Goal: Entertainment & Leisure: Consume media (video, audio)

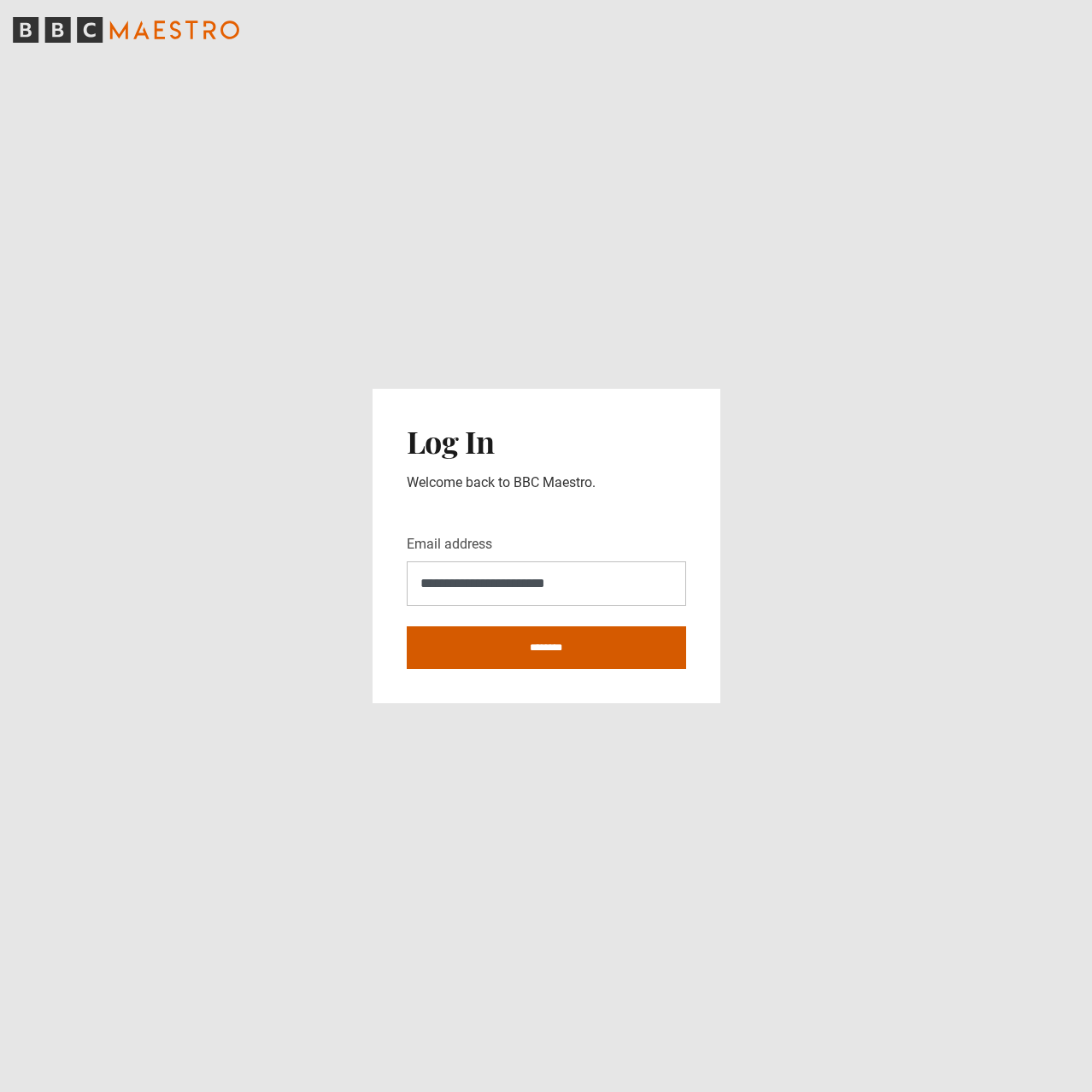
type input "**********"
click at [523, 643] on input "********" at bounding box center [547, 648] width 279 height 43
type input "**********"
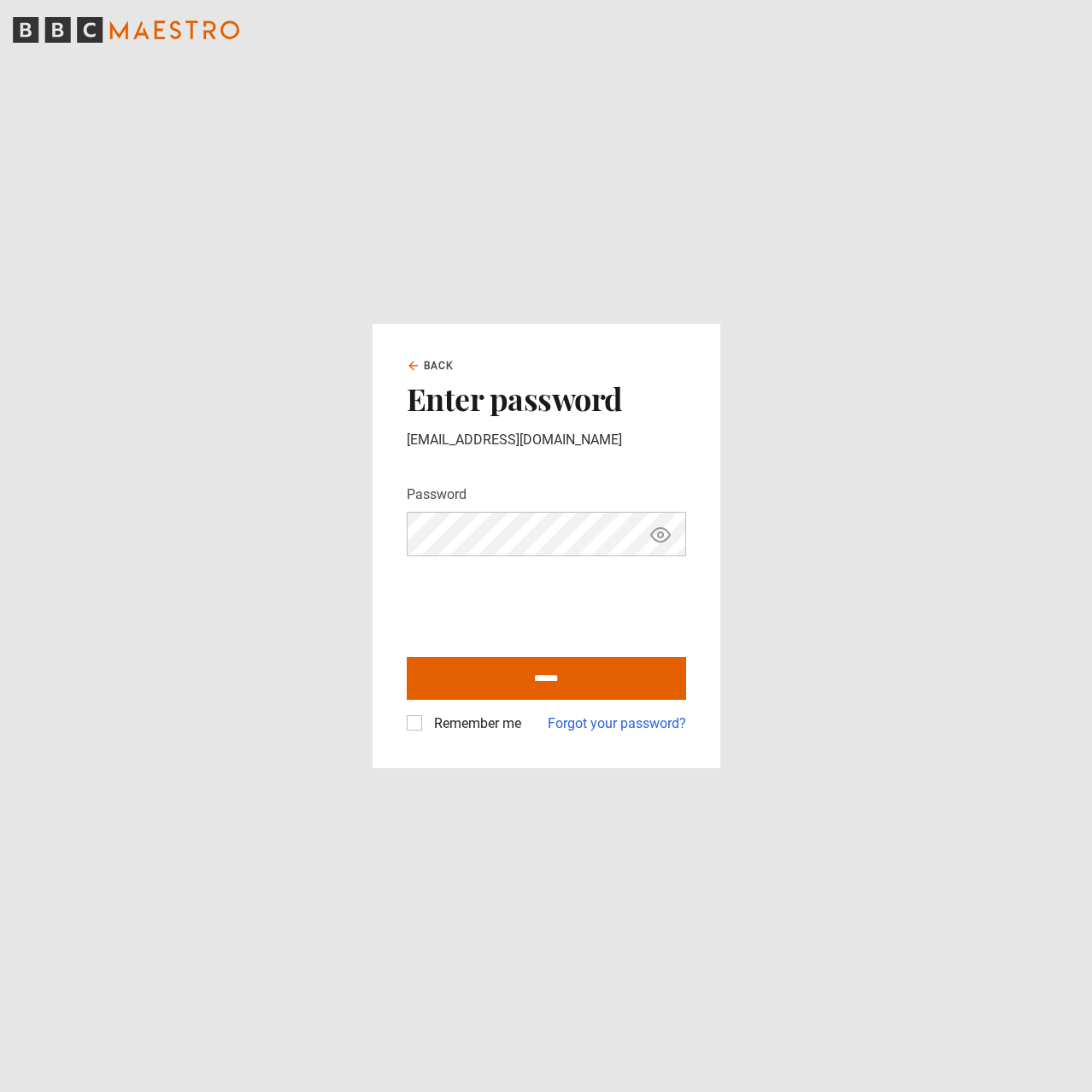
click at [427, 728] on label "Remember me" at bounding box center [474, 724] width 94 height 21
click at [556, 678] on input "******" at bounding box center [547, 678] width 279 height 43
type input "**********"
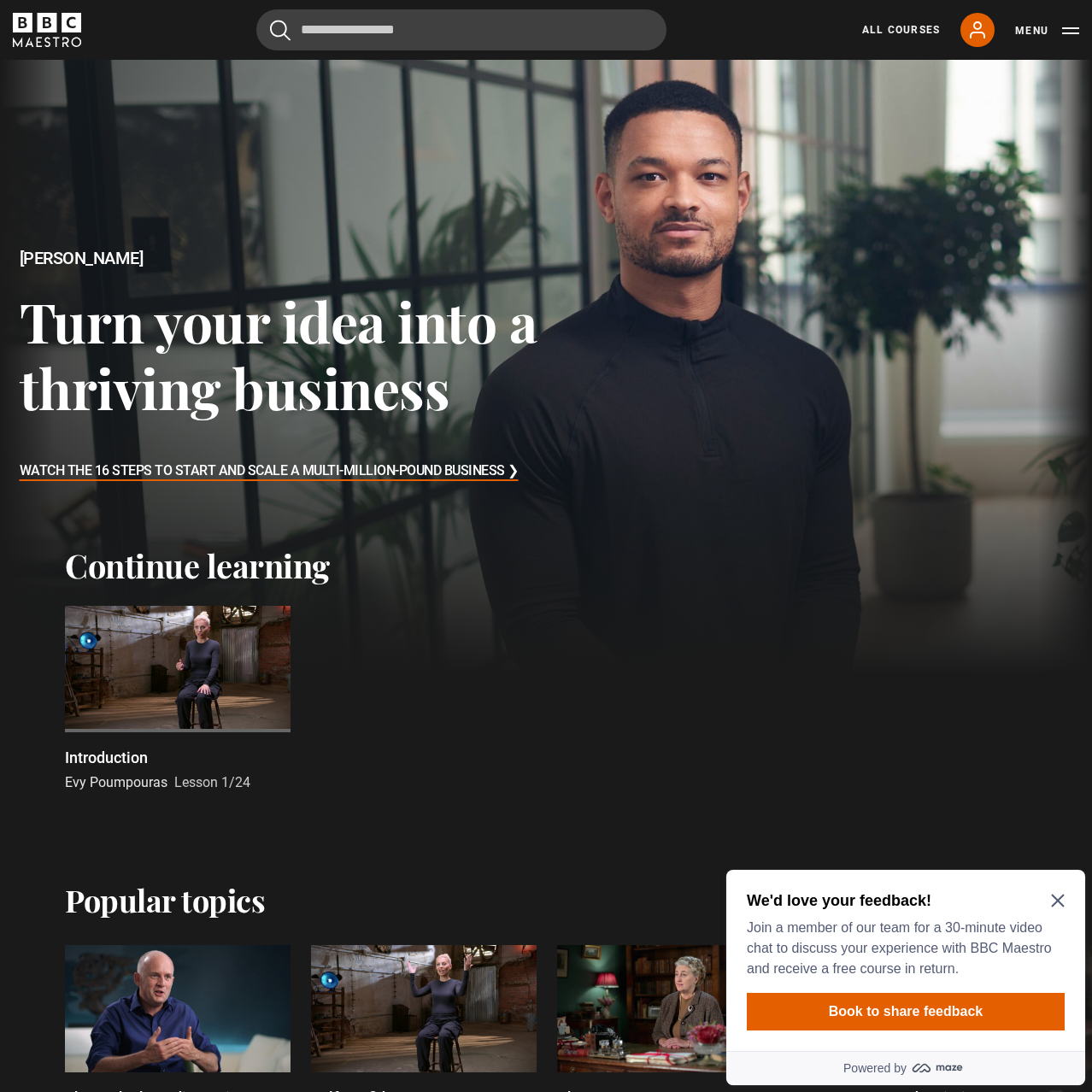
click at [1057, 903] on icon "Close Maze Prompt" at bounding box center [1058, 901] width 14 height 14
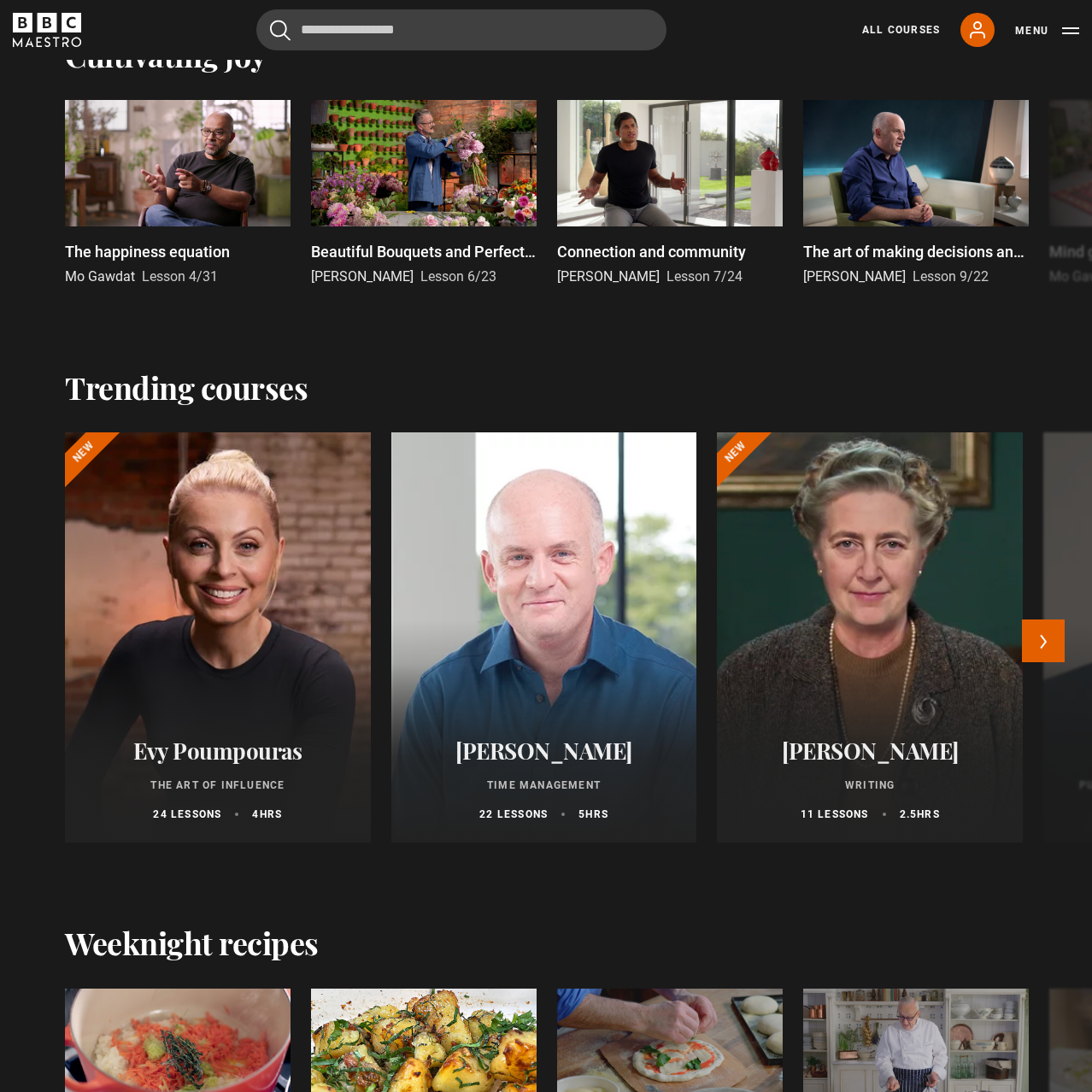
scroll to position [1308, 0]
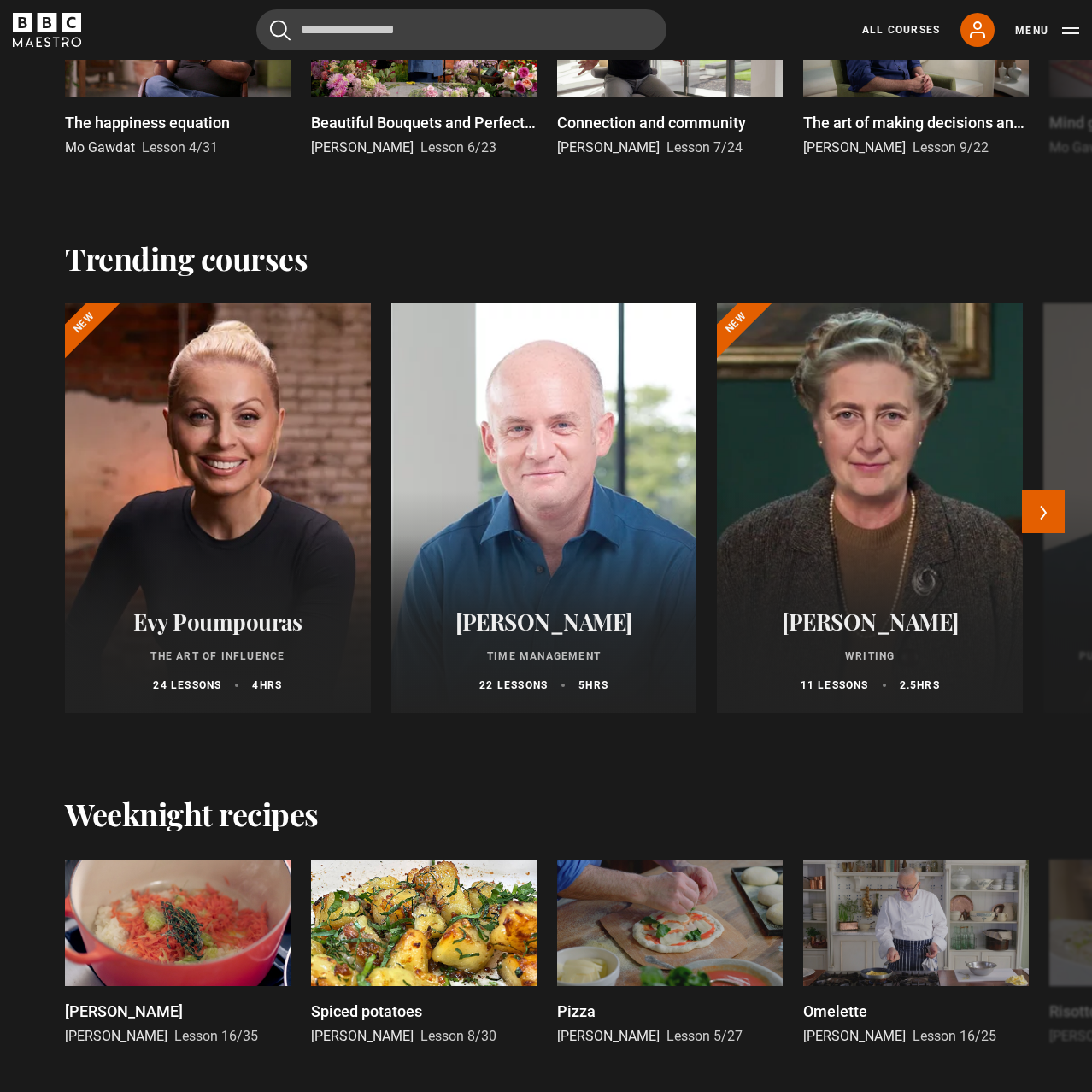
click at [465, 662] on p "Time Management" at bounding box center [544, 656] width 265 height 15
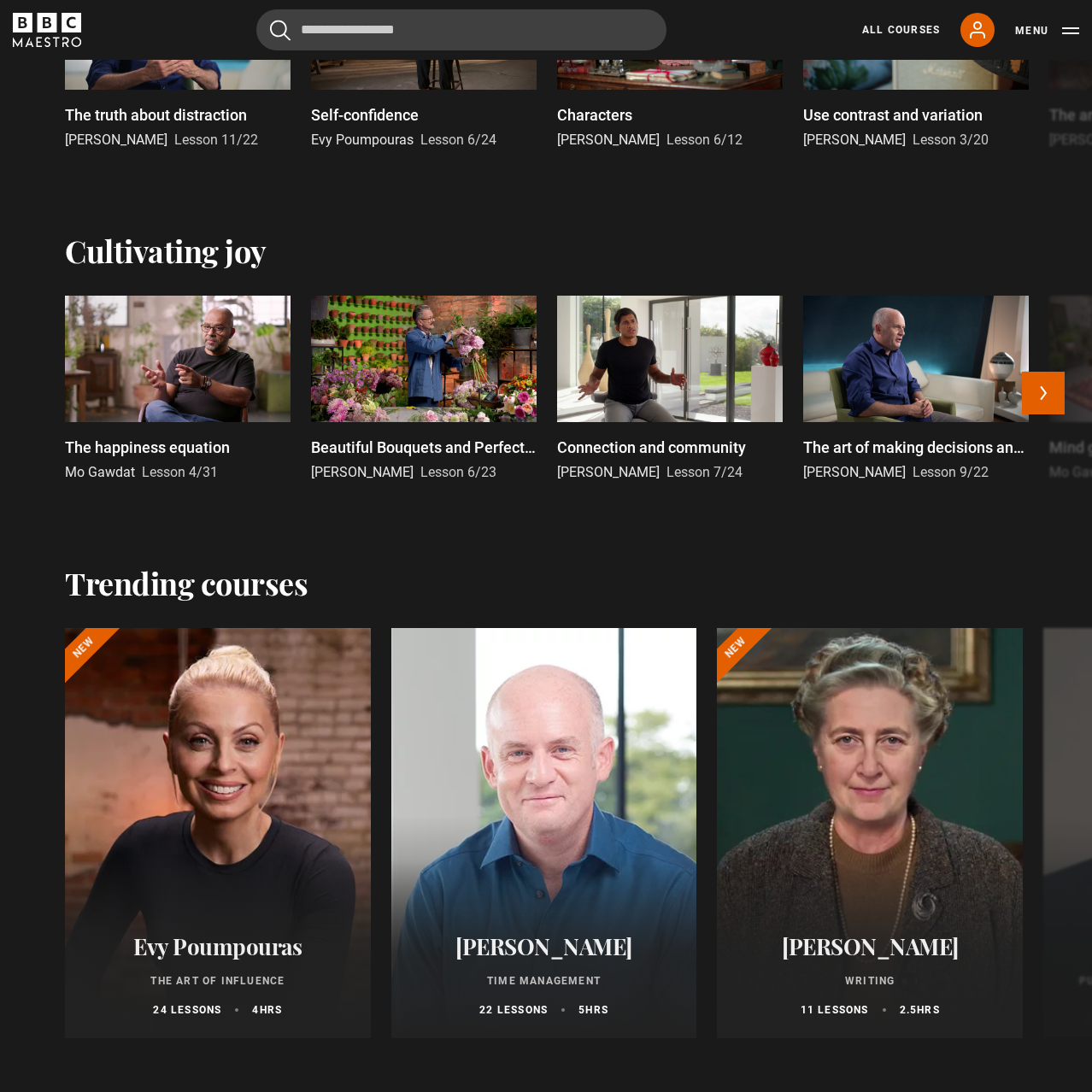
scroll to position [1221, 0]
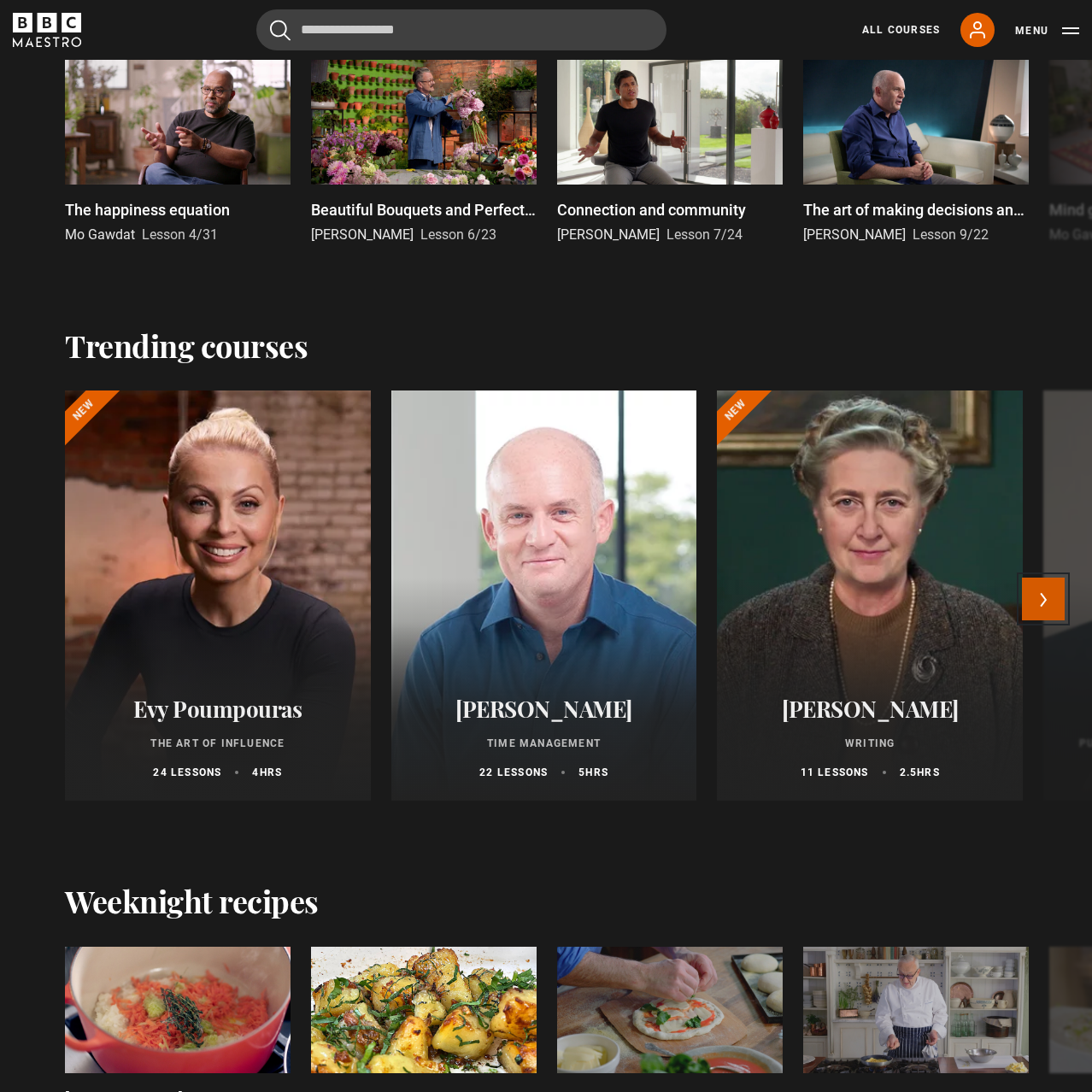
click at [1037, 615] on button "Next" at bounding box center [1043, 599] width 43 height 43
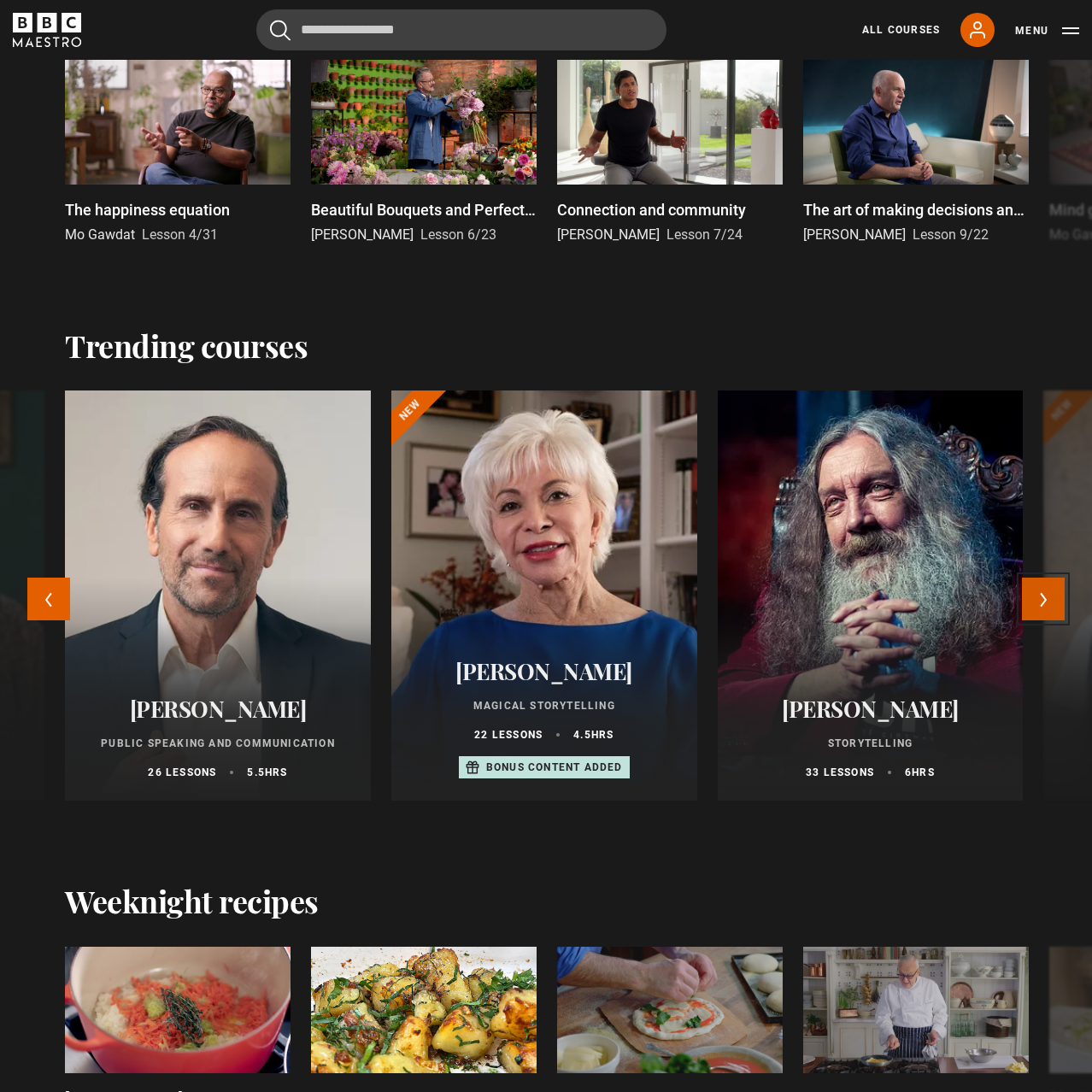
click at [1042, 601] on button "Next" at bounding box center [1043, 599] width 43 height 43
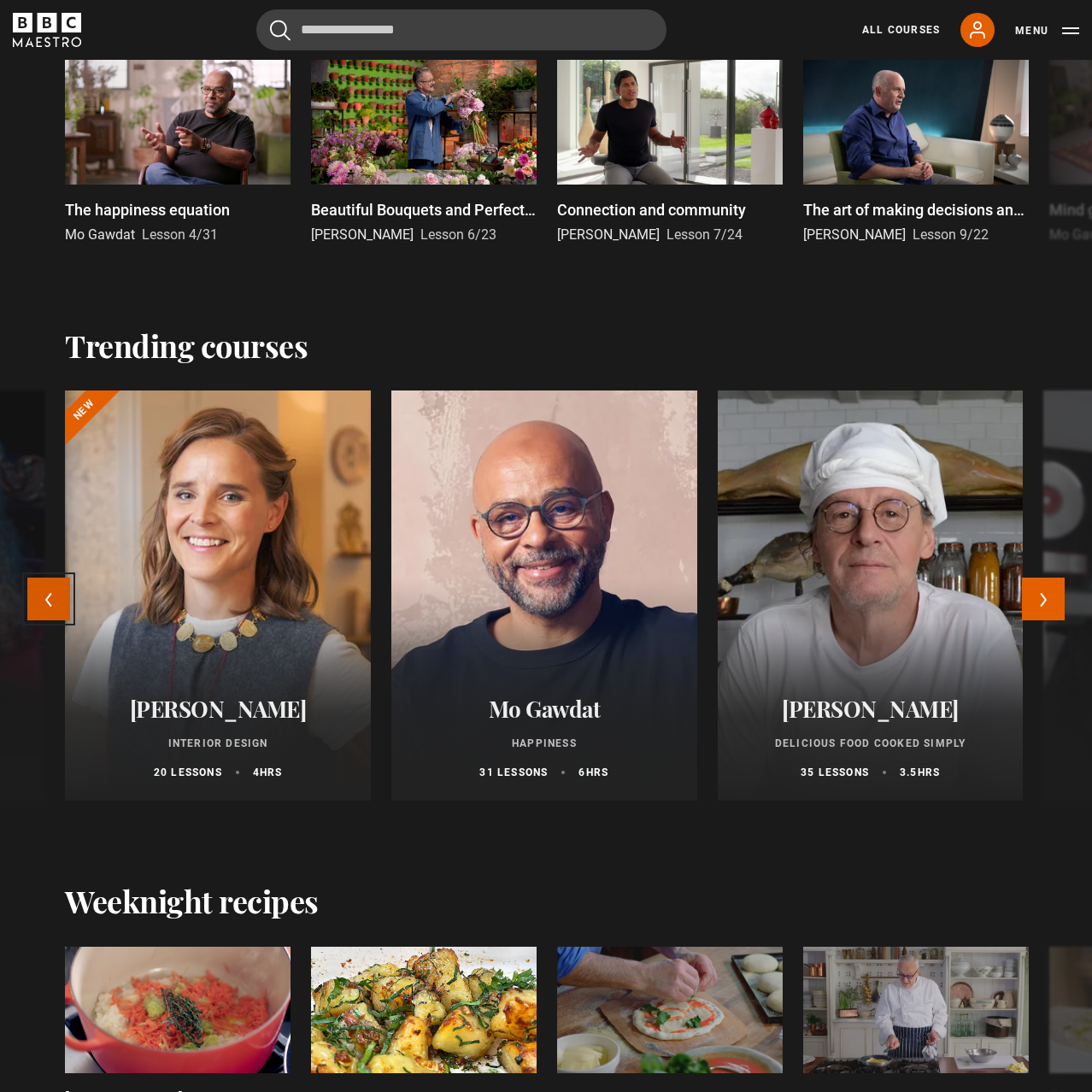
click at [49, 598] on button "Previous" at bounding box center [48, 599] width 43 height 43
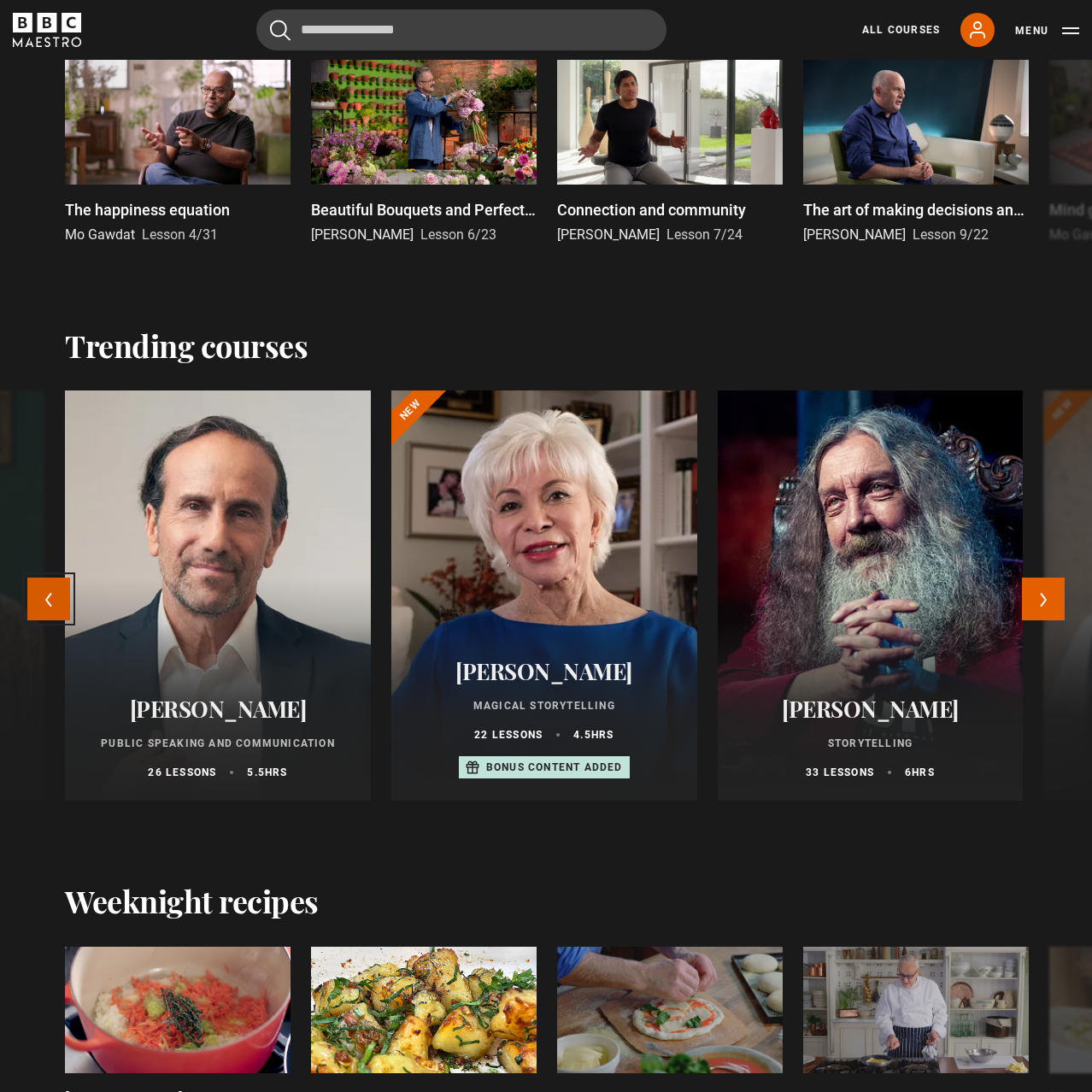
click at [49, 598] on button "Previous" at bounding box center [48, 599] width 43 height 43
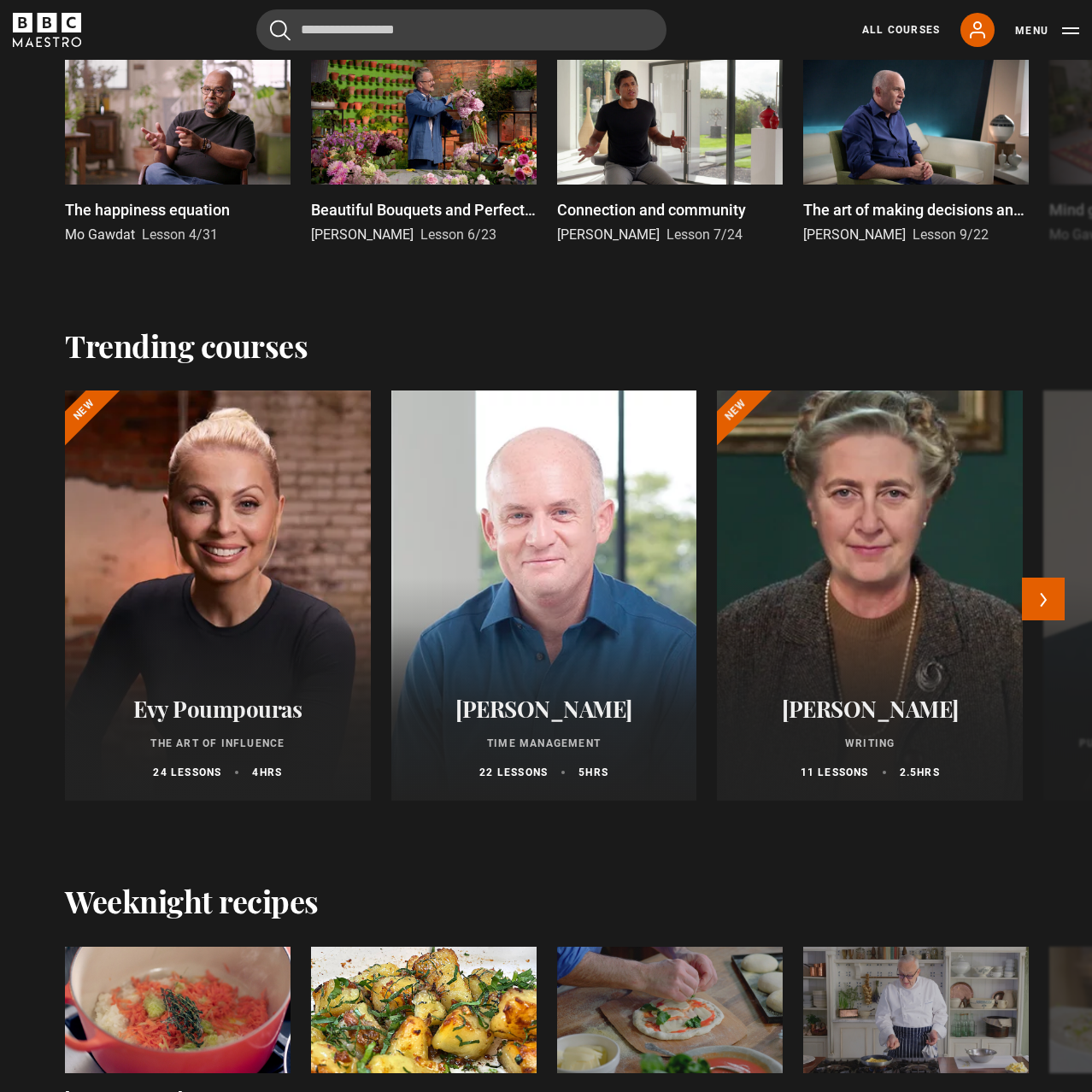
click at [903, 571] on div at bounding box center [870, 596] width 335 height 451
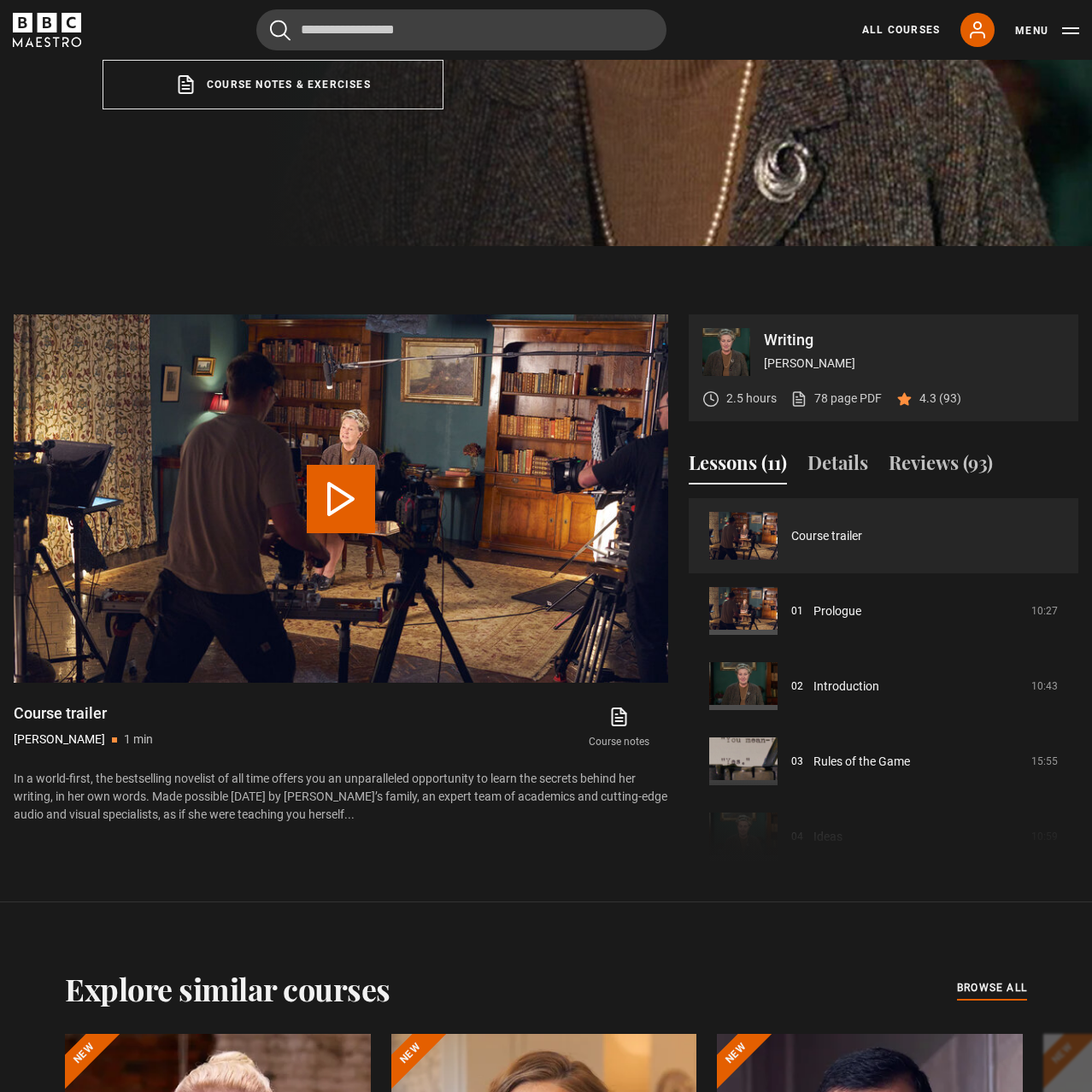
scroll to position [610, 0]
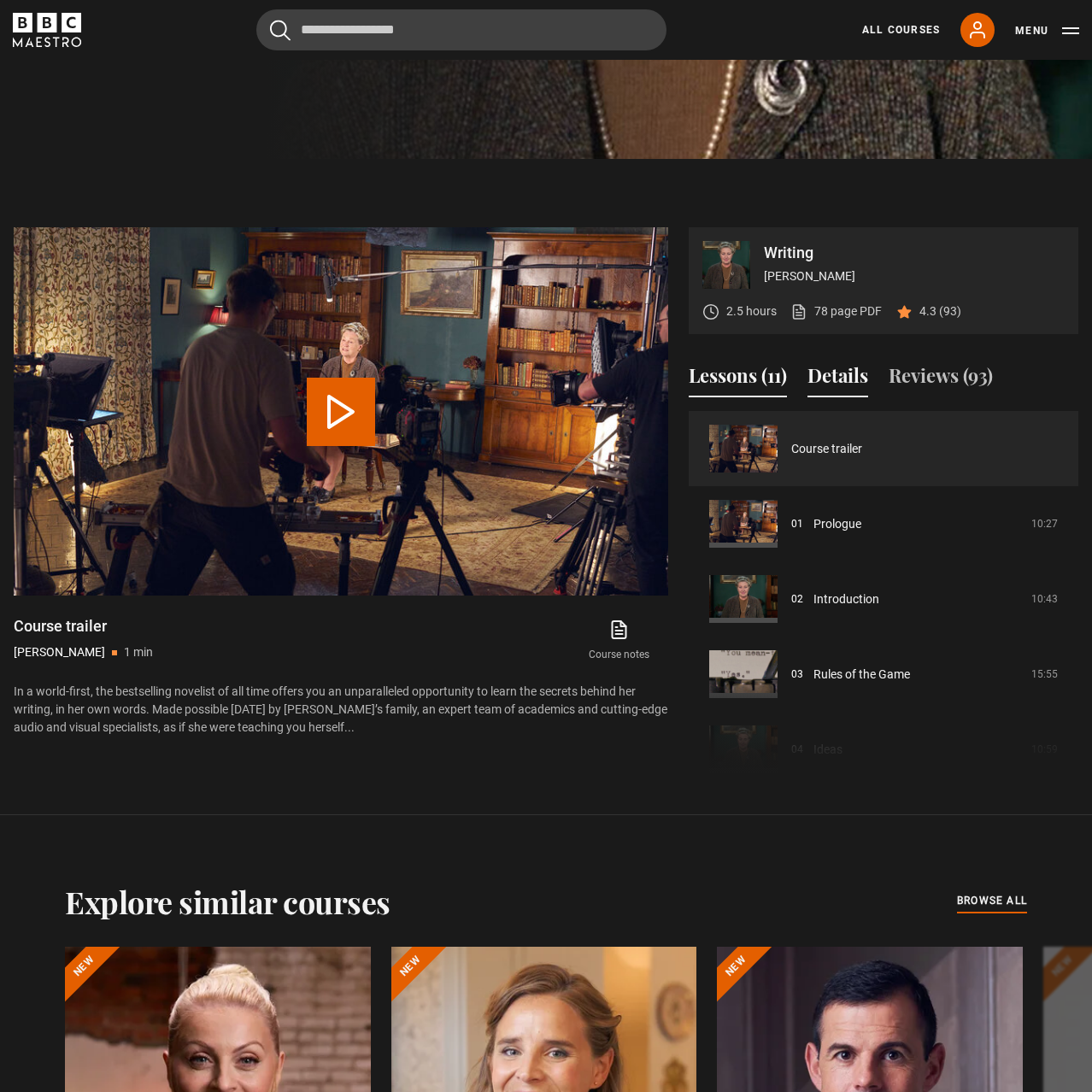
click at [847, 376] on button "Details" at bounding box center [837, 379] width 61 height 36
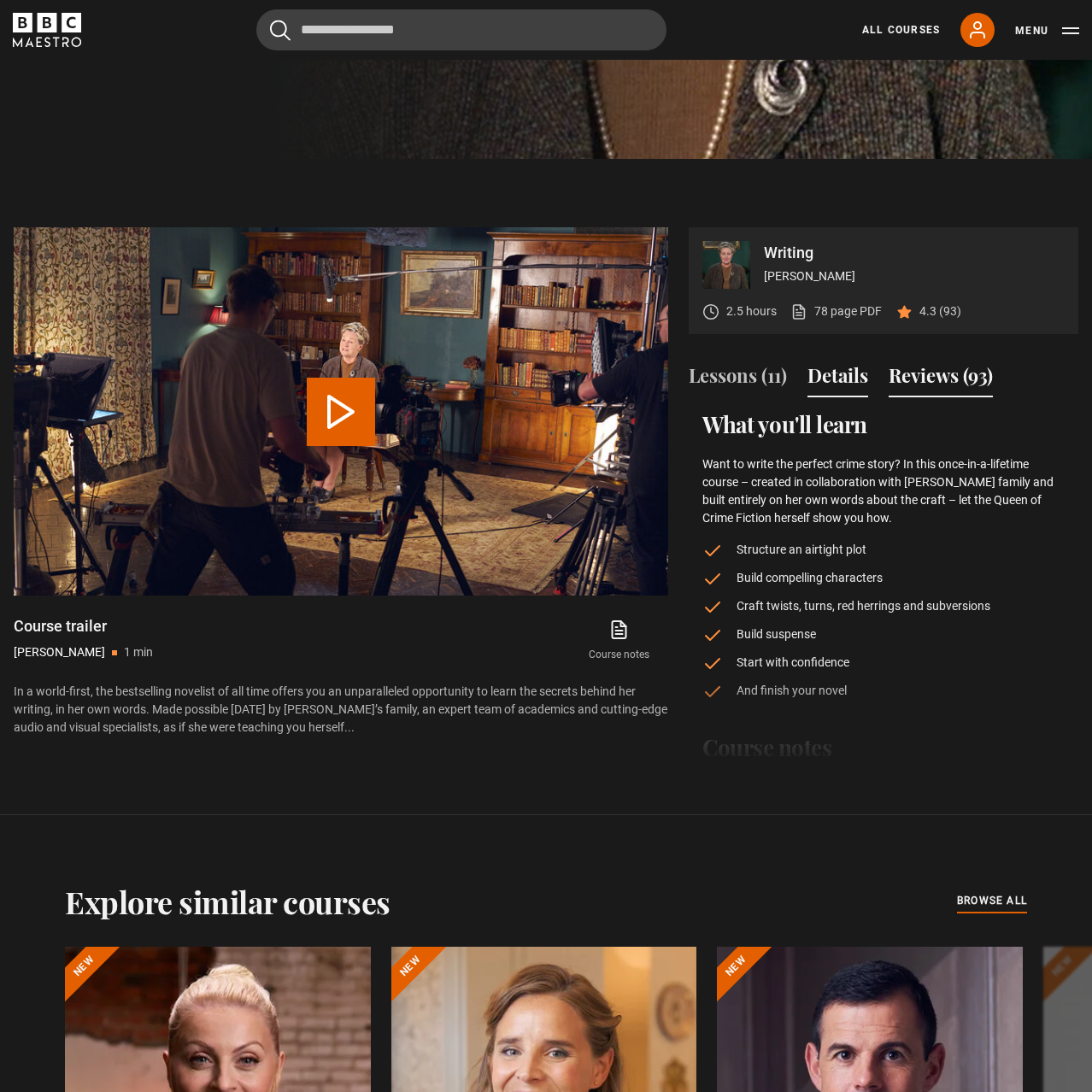
click at [899, 375] on button "Reviews (93)" at bounding box center [940, 379] width 104 height 36
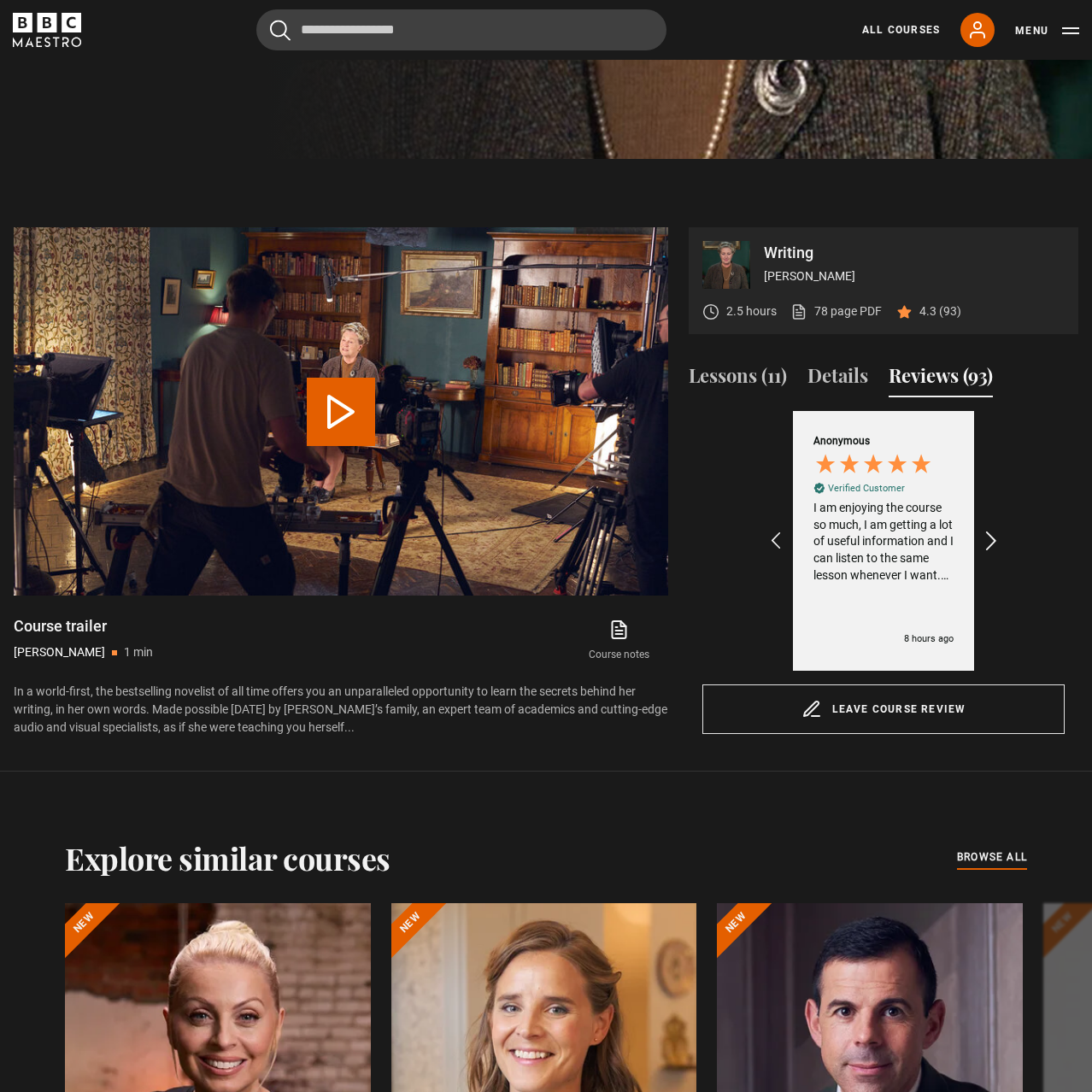
click at [983, 532] on icon "REVIEWS.io Carousel Scroll Right" at bounding box center [992, 541] width 24 height 24
click at [989, 532] on icon "REVIEWS.io Carousel Scroll Right" at bounding box center [992, 541] width 24 height 24
click at [989, 533] on icon "REVIEWS.io Carousel Scroll Right" at bounding box center [992, 541] width 24 height 24
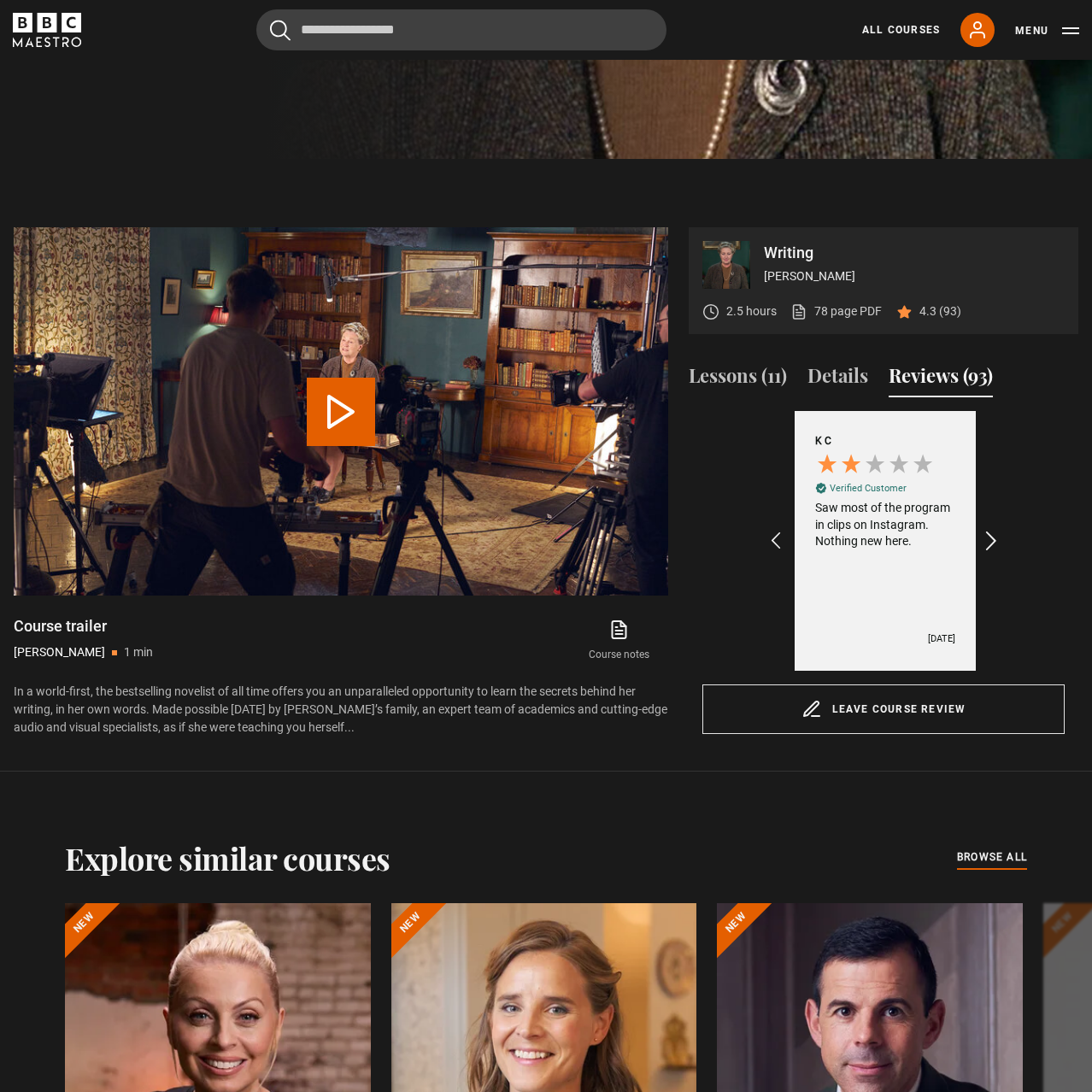
click at [989, 533] on icon "REVIEWS.io Carousel Scroll Right" at bounding box center [992, 541] width 24 height 24
click at [775, 538] on icon "REVIEWS.io Carousel Scroll Left" at bounding box center [776, 541] width 24 height 24
click at [990, 540] on icon "REVIEWS.io Carousel Scroll Right" at bounding box center [992, 541] width 24 height 24
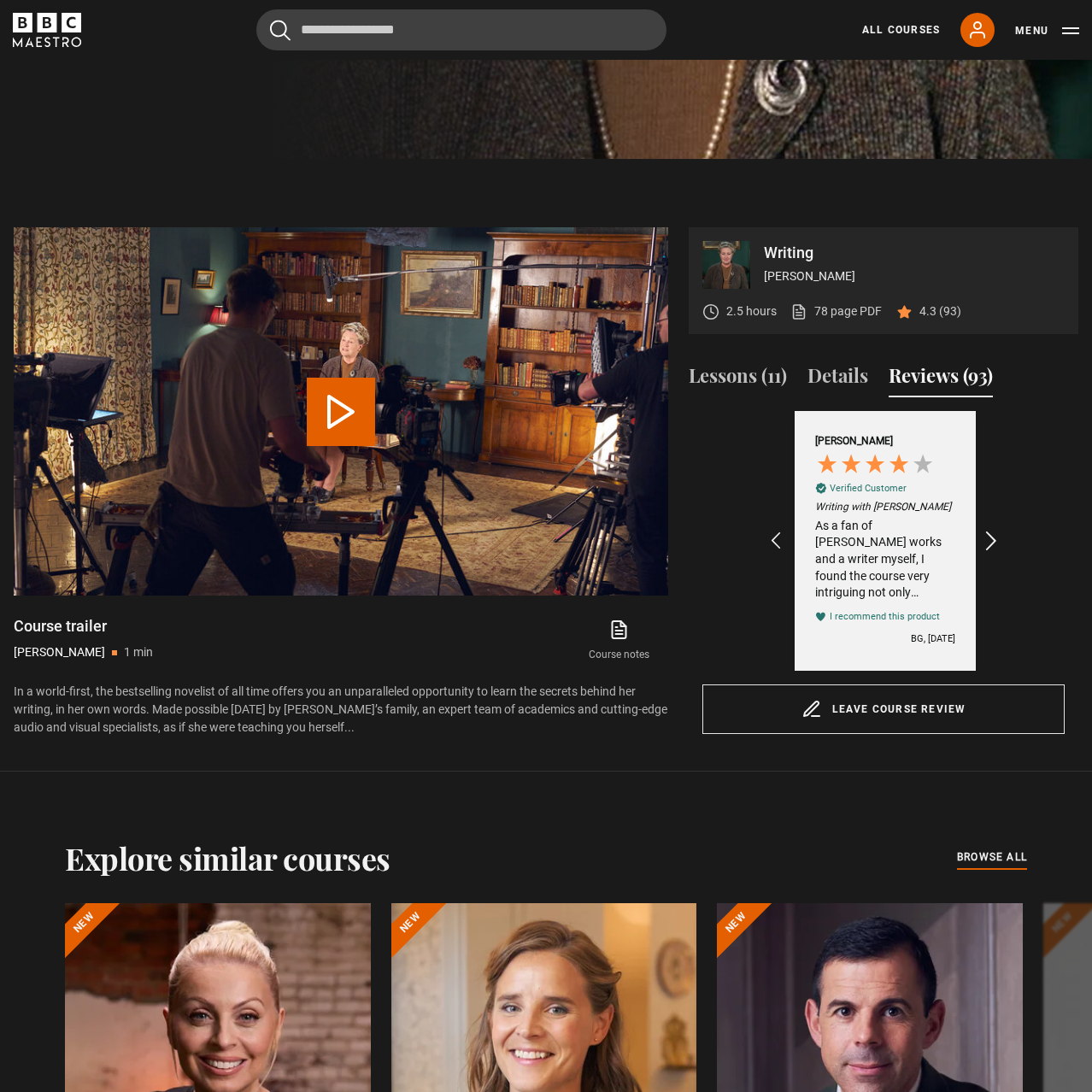
scroll to position [0, 991]
click at [990, 540] on icon "REVIEWS.io Carousel Scroll Right" at bounding box center [992, 541] width 24 height 24
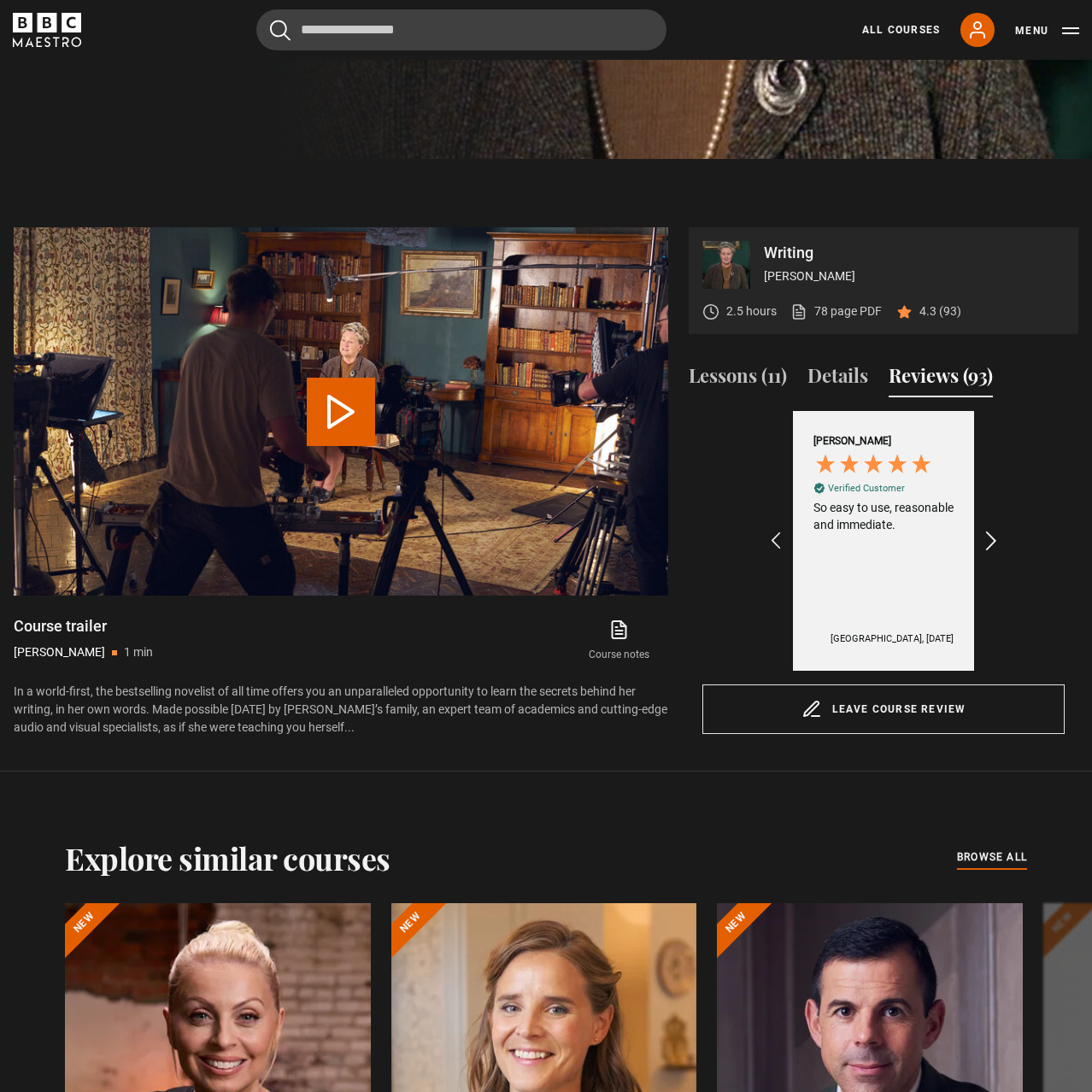
click at [990, 540] on icon "REVIEWS.io Carousel Scroll Right" at bounding box center [992, 541] width 24 height 24
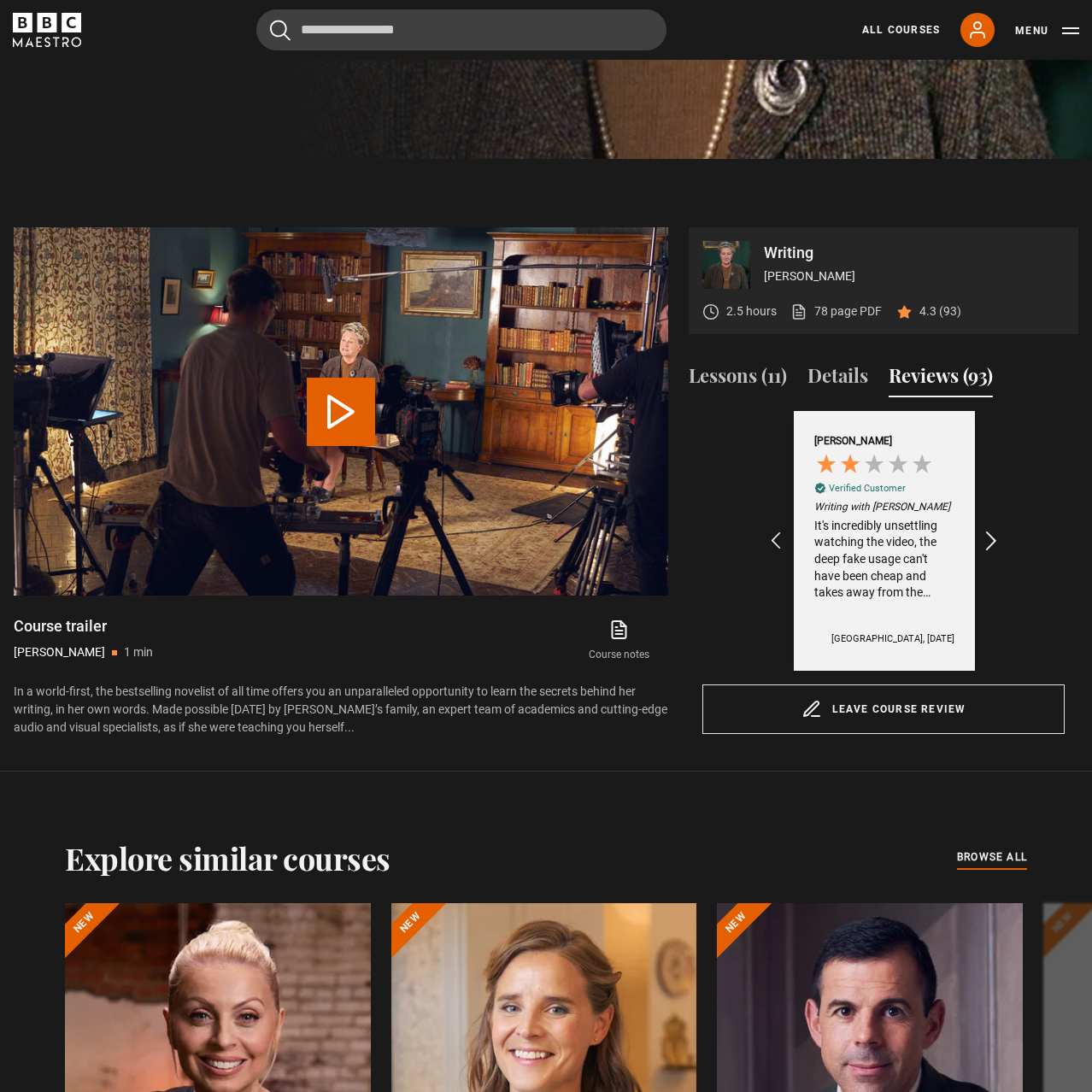
scroll to position [0, 1785]
click at [990, 540] on icon "REVIEWS.io Carousel Scroll Right" at bounding box center [992, 541] width 24 height 24
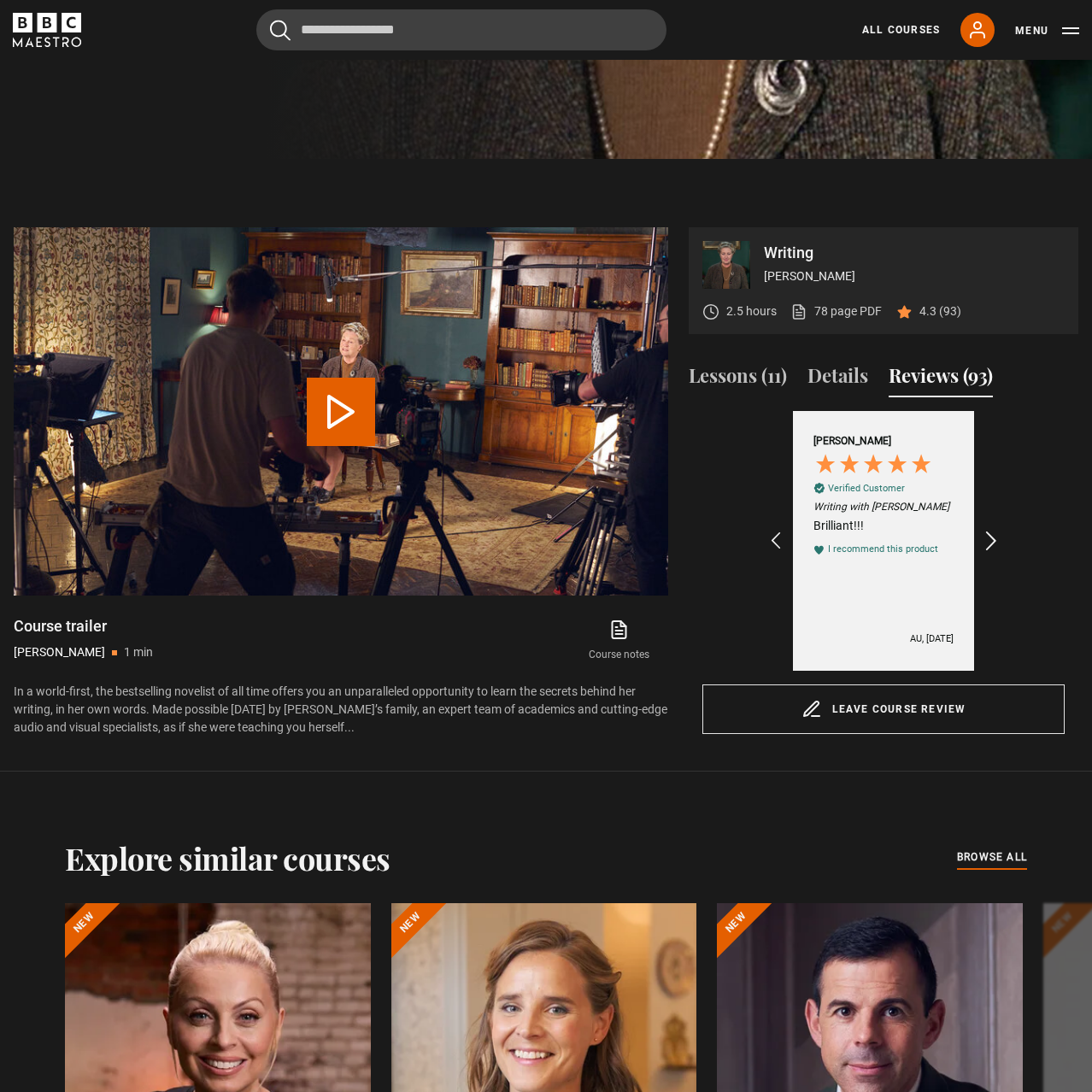
click at [990, 540] on icon "REVIEWS.io Carousel Scroll Right" at bounding box center [992, 541] width 24 height 24
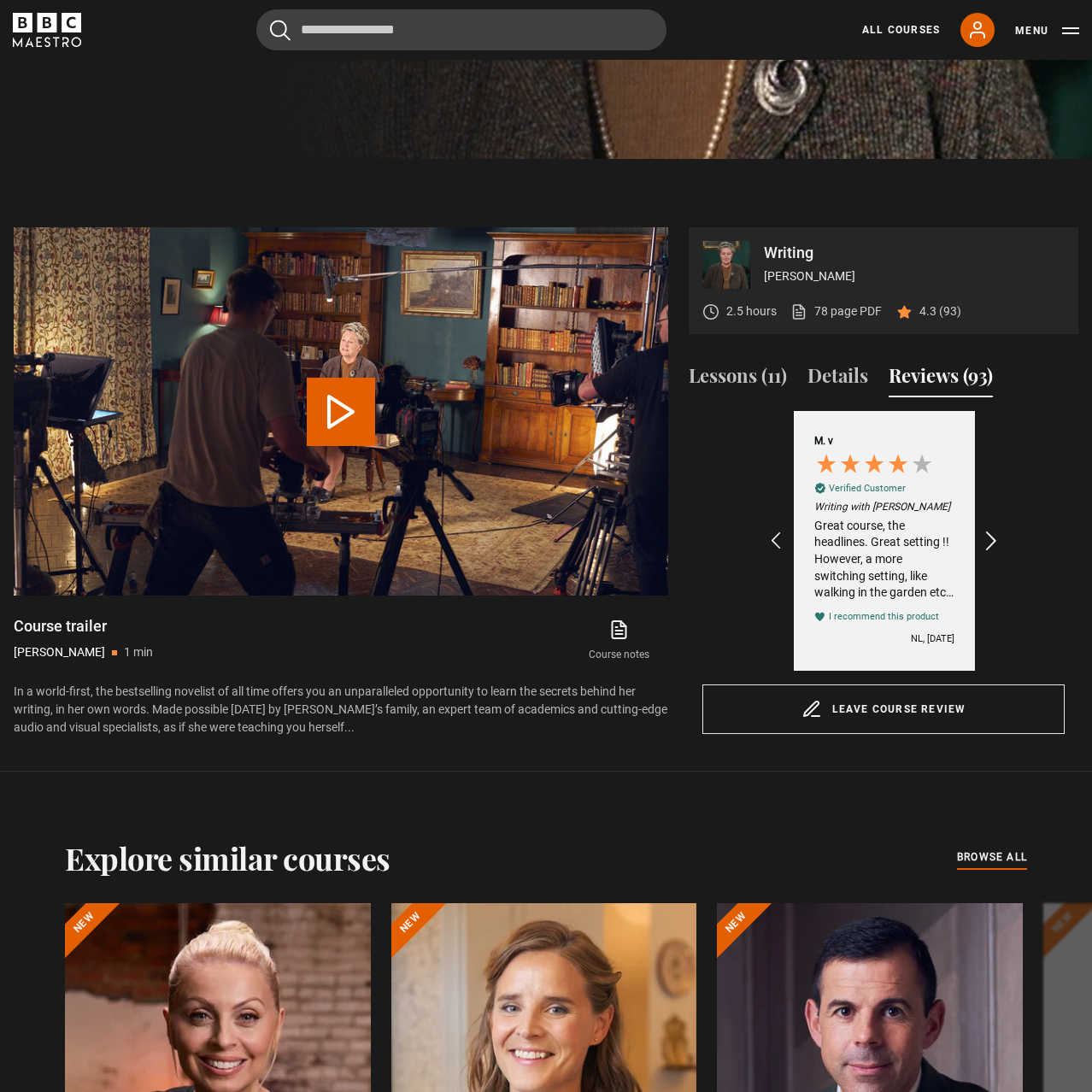
click at [990, 540] on icon "REVIEWS.io Carousel Scroll Right" at bounding box center [992, 541] width 24 height 24
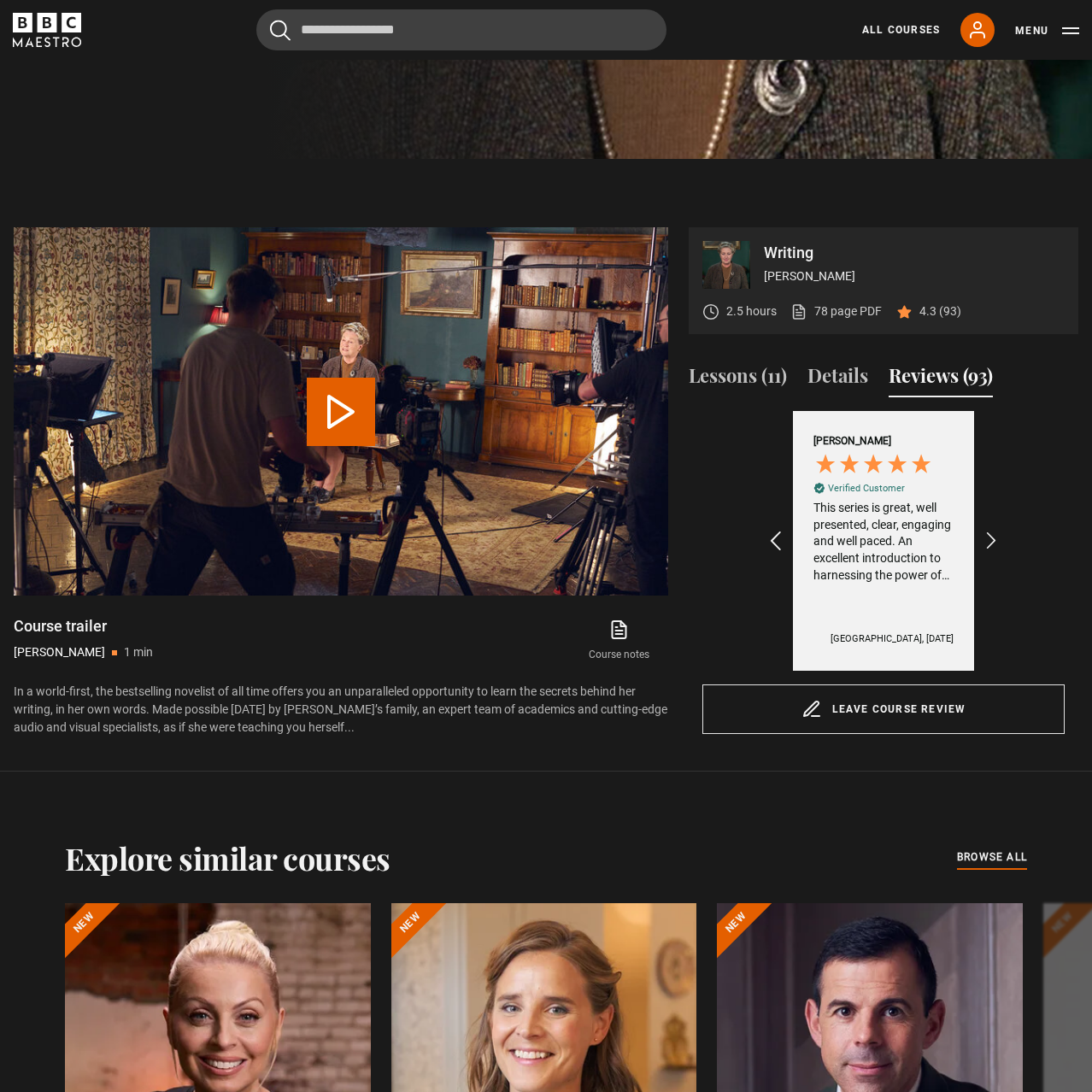
click at [771, 539] on icon "REVIEWS.io Carousel Scroll Left" at bounding box center [776, 541] width 24 height 24
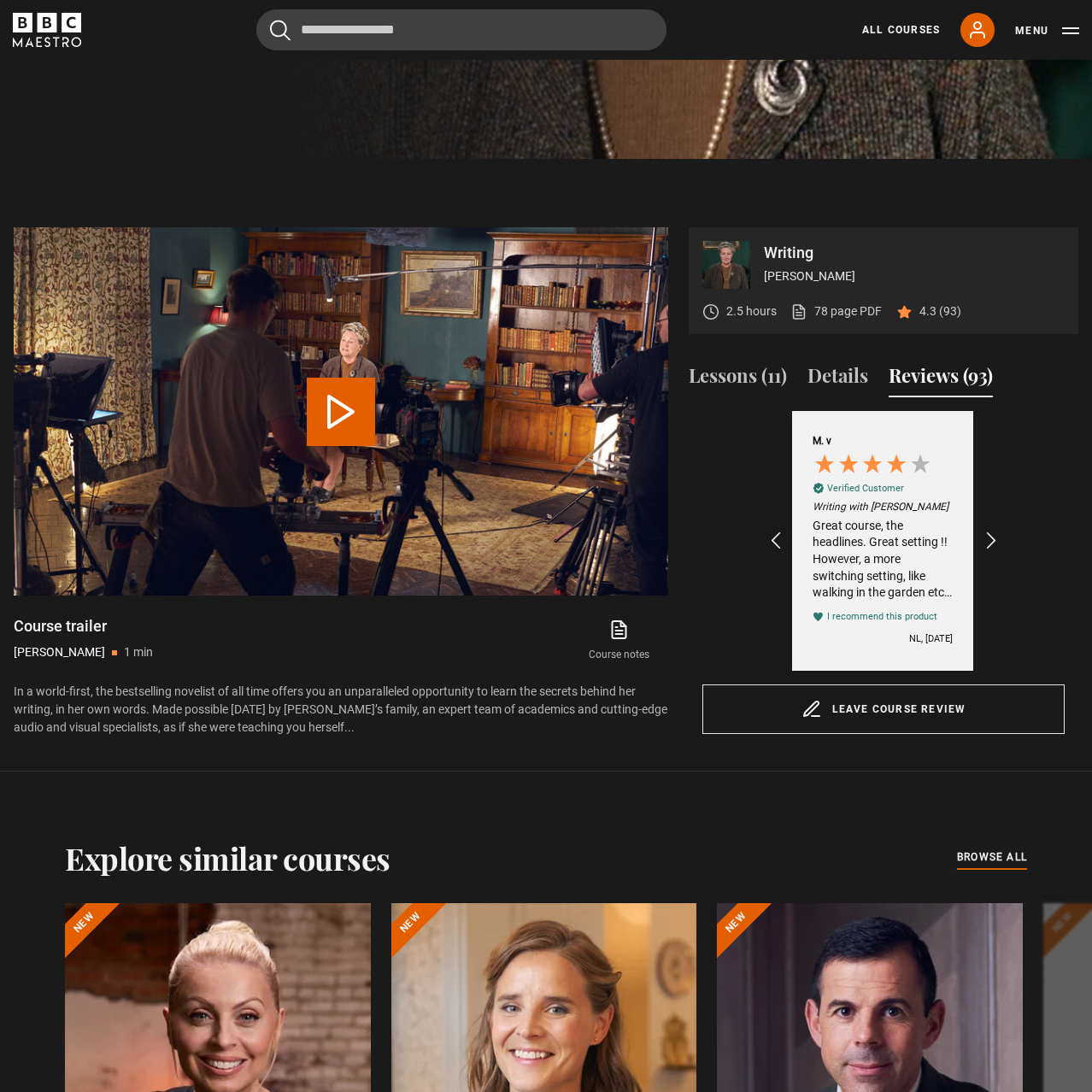
scroll to position [0, 2577]
click at [991, 538] on icon "REVIEWS.io Carousel Scroll Right" at bounding box center [992, 541] width 24 height 24
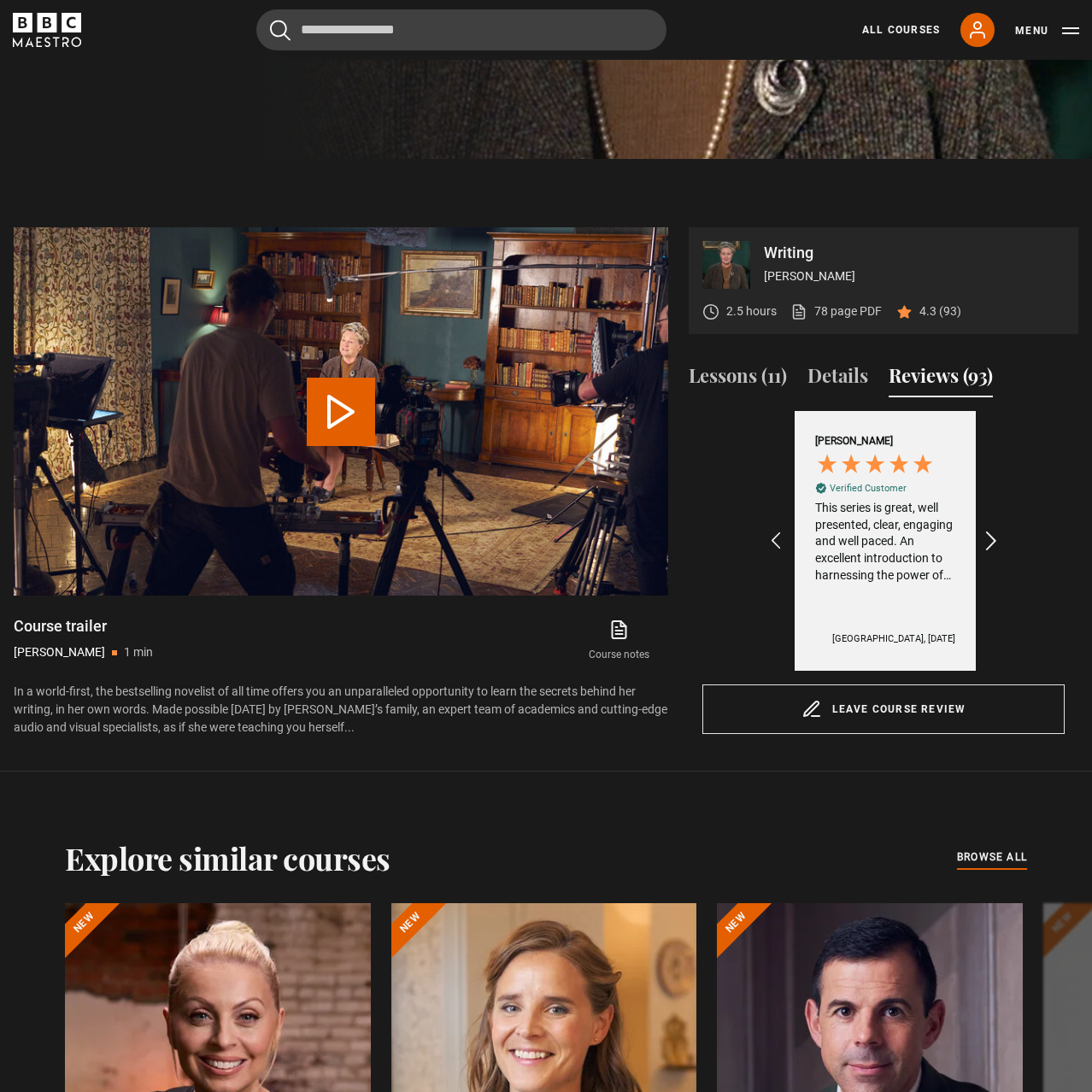
click at [991, 538] on icon "REVIEWS.io Carousel Scroll Right" at bounding box center [992, 541] width 24 height 24
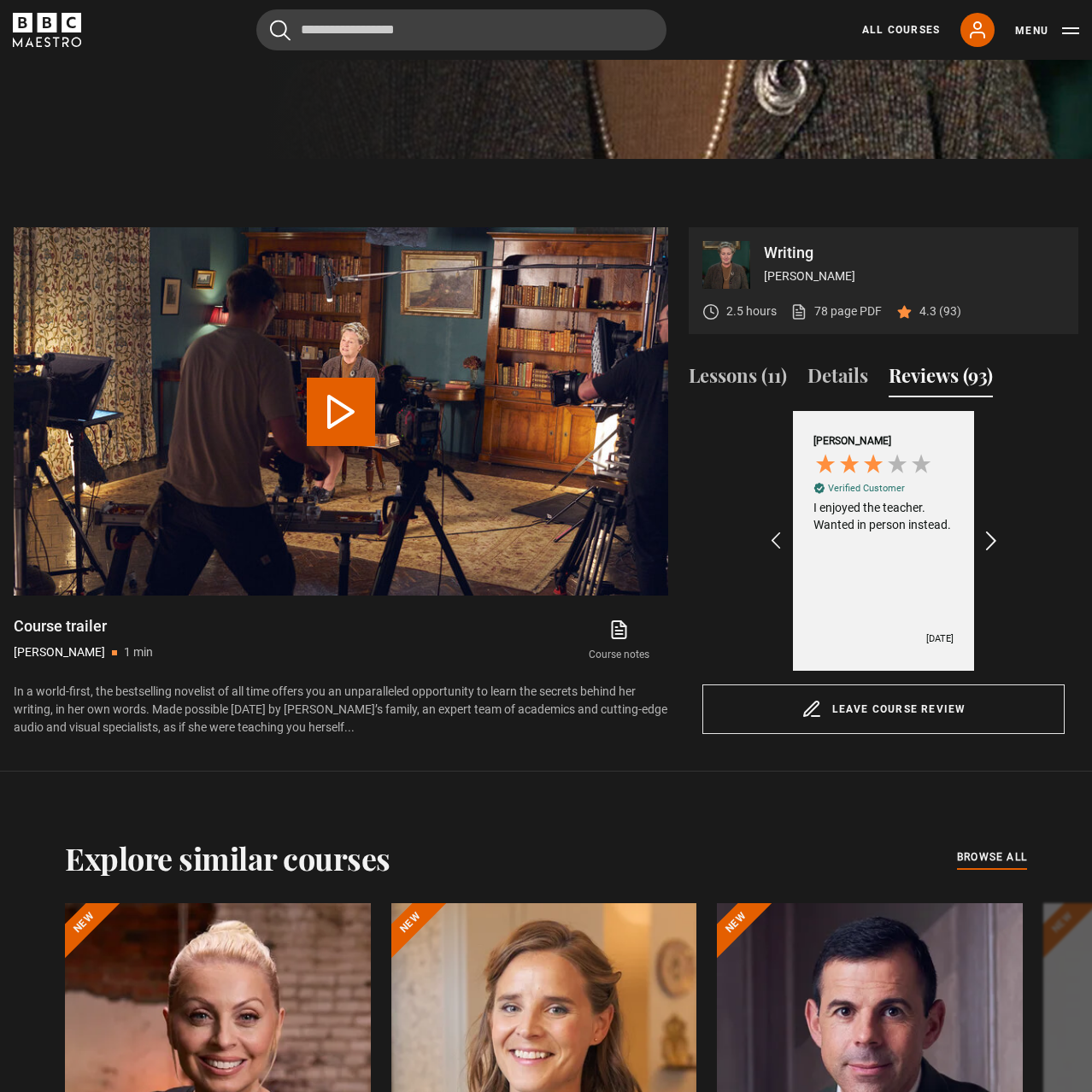
click at [991, 538] on icon "REVIEWS.io Carousel Scroll Right" at bounding box center [992, 541] width 24 height 24
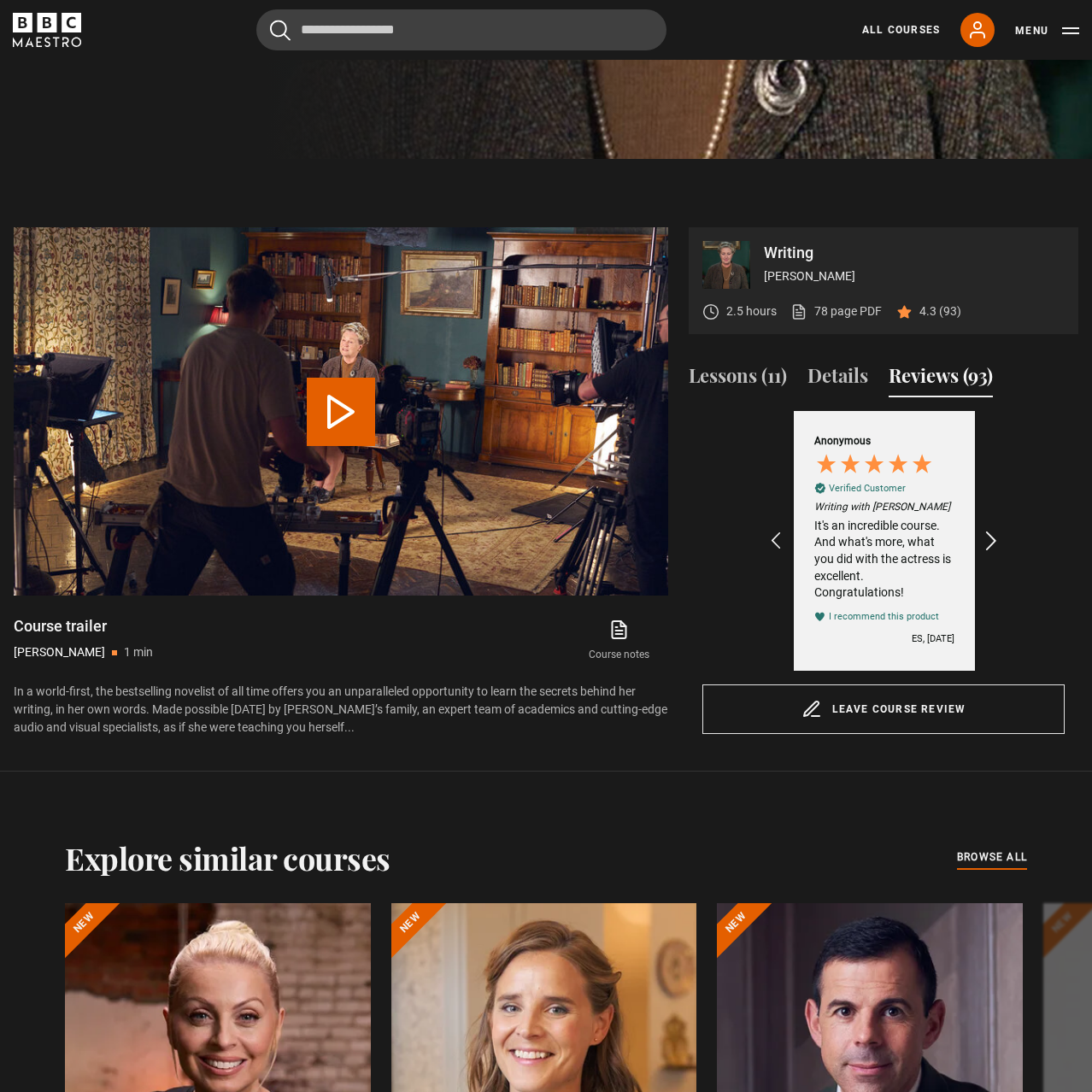
click at [991, 538] on icon "REVIEWS.io Carousel Scroll Right" at bounding box center [992, 541] width 24 height 24
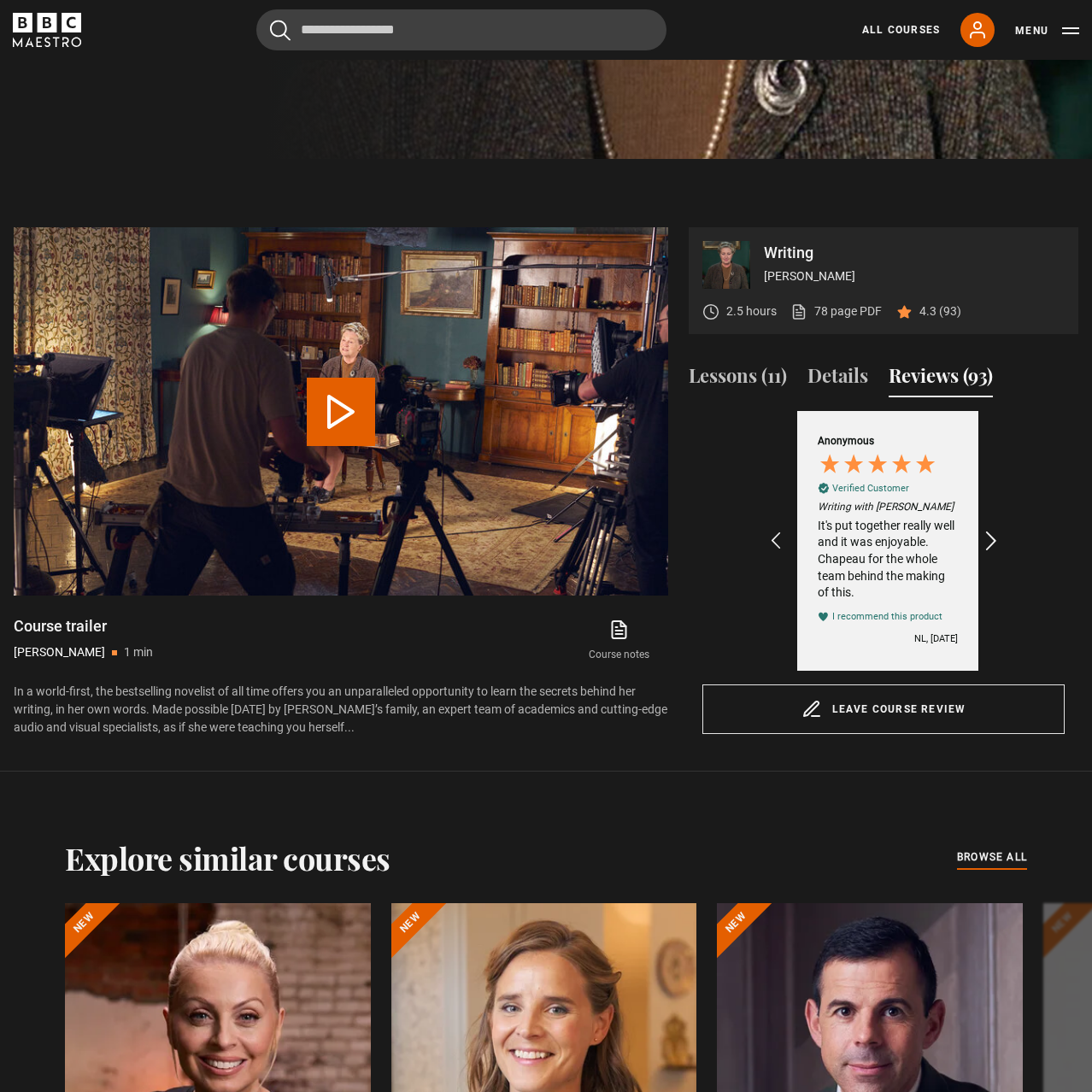
scroll to position [0, 3765]
click at [991, 538] on icon "REVIEWS.io Carousel Scroll Right" at bounding box center [992, 541] width 24 height 24
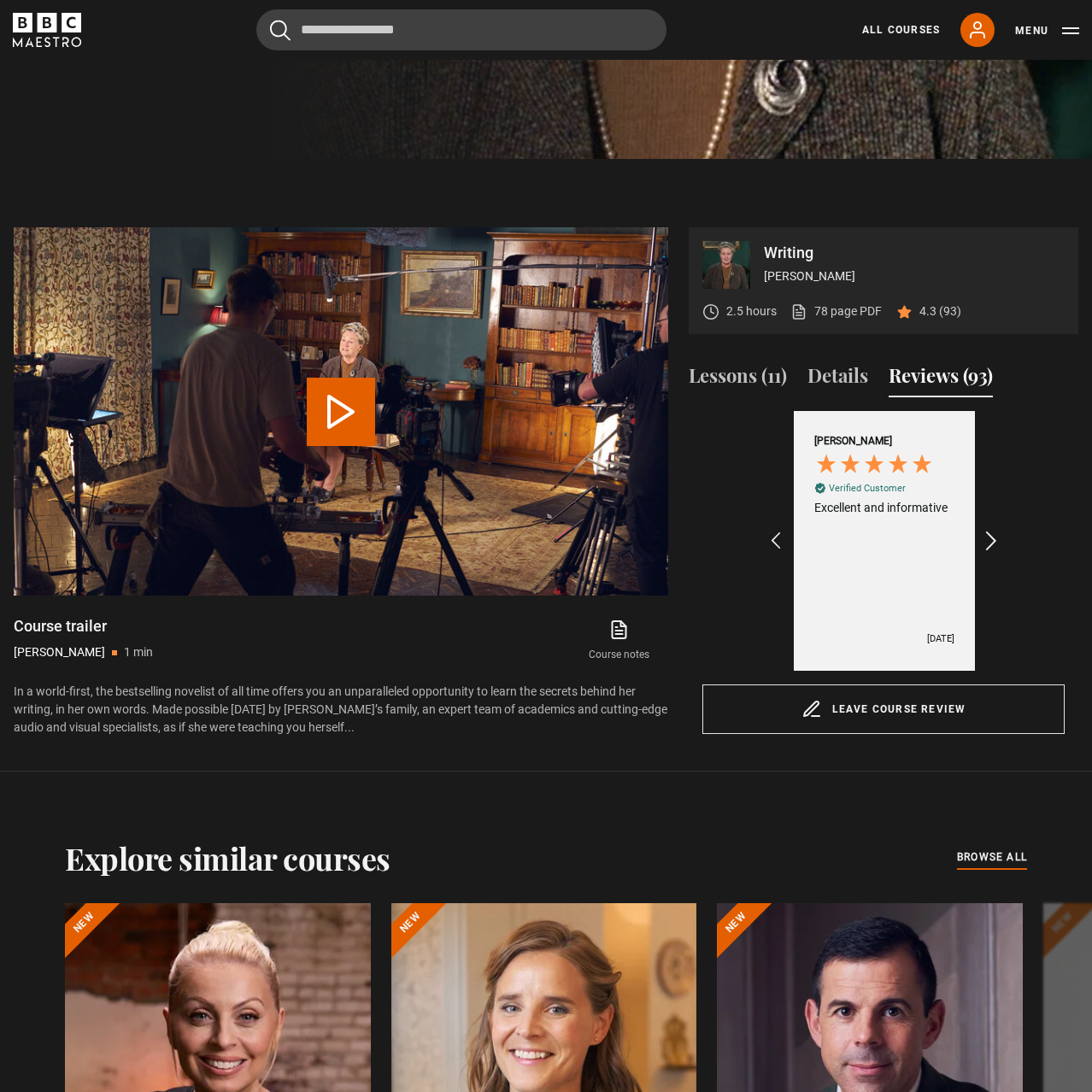
click at [991, 538] on icon "REVIEWS.io Carousel Scroll Right" at bounding box center [992, 541] width 24 height 24
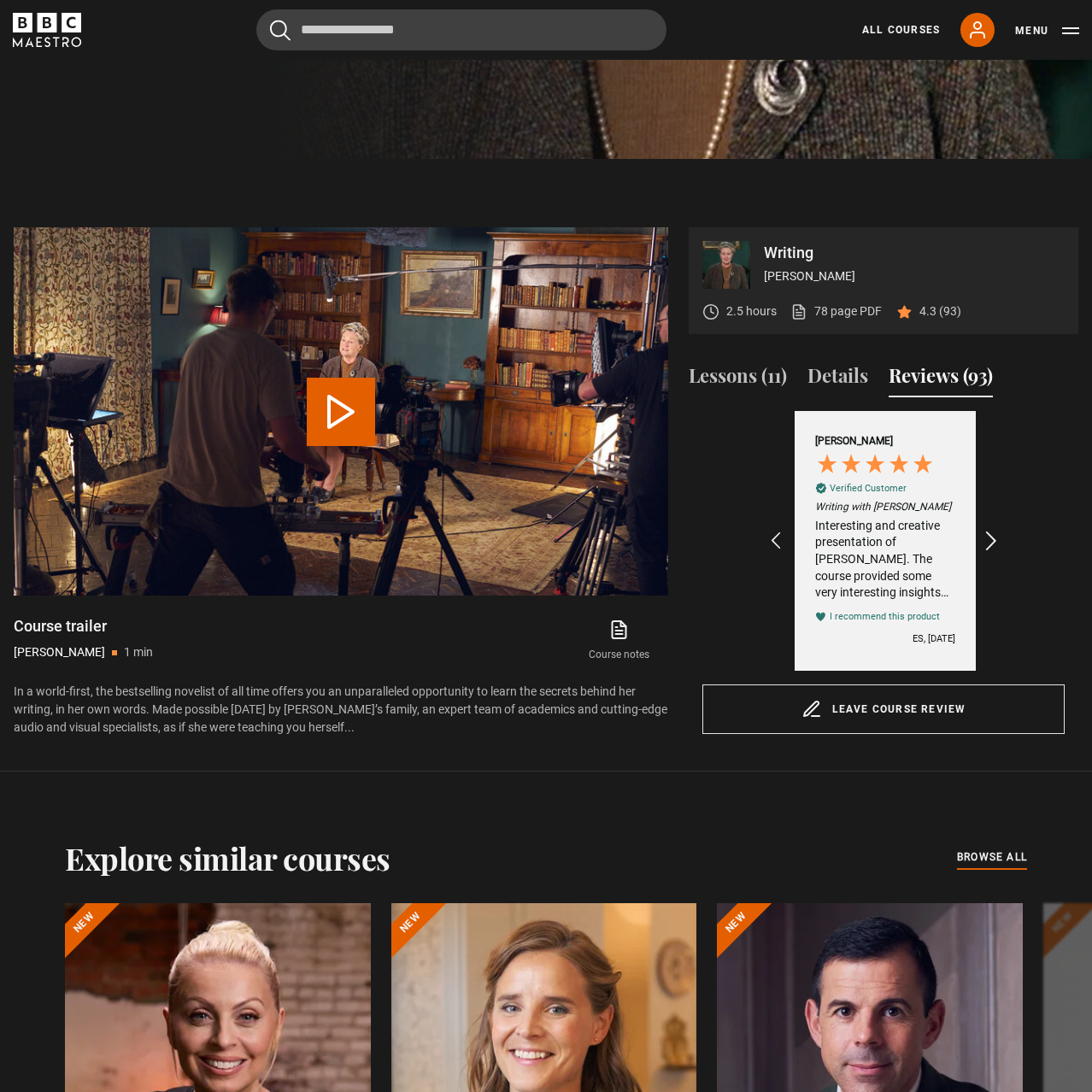
click at [991, 538] on icon "REVIEWS.io Carousel Scroll Right" at bounding box center [992, 541] width 24 height 24
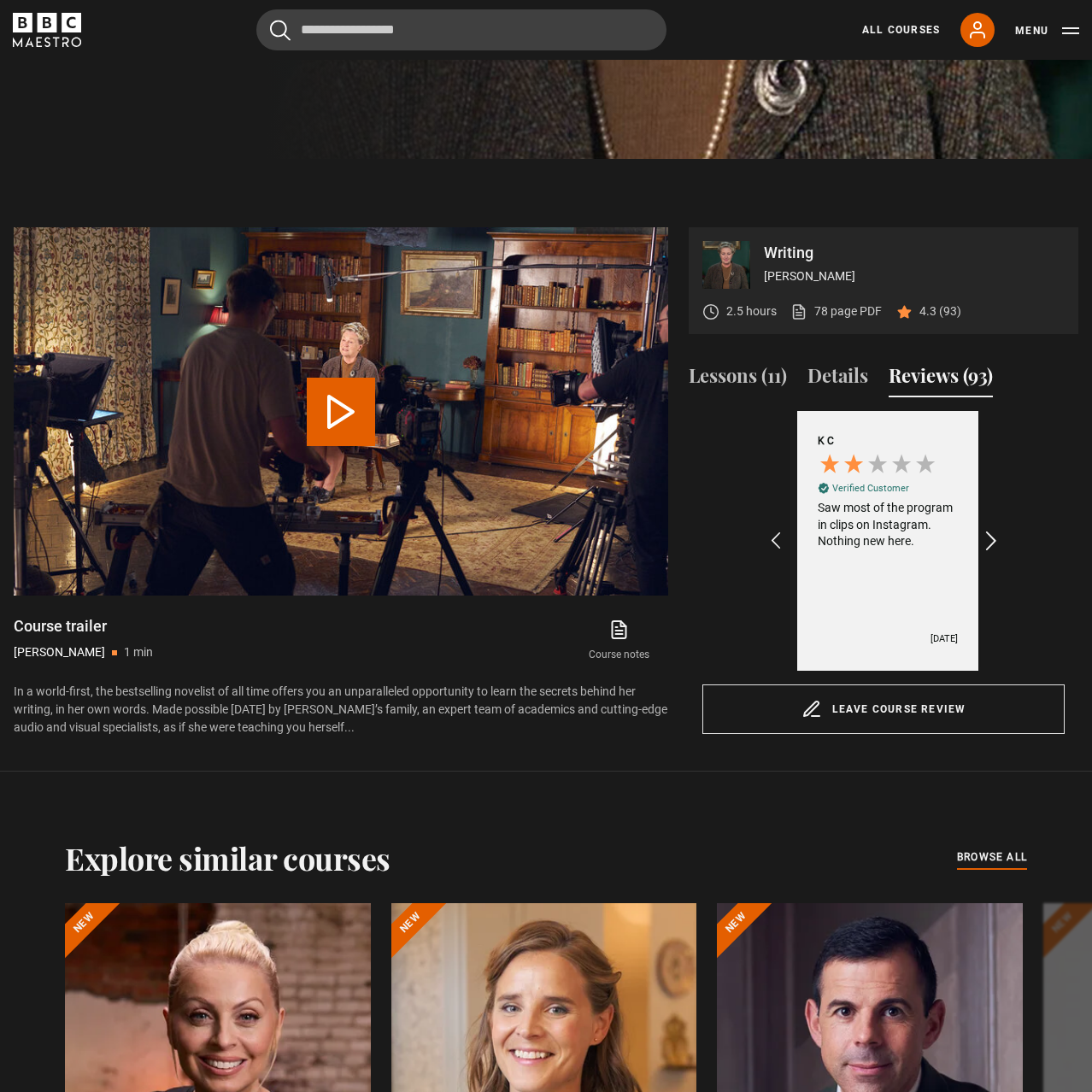
click at [991, 538] on icon "REVIEWS.io Carousel Scroll Right" at bounding box center [992, 541] width 24 height 24
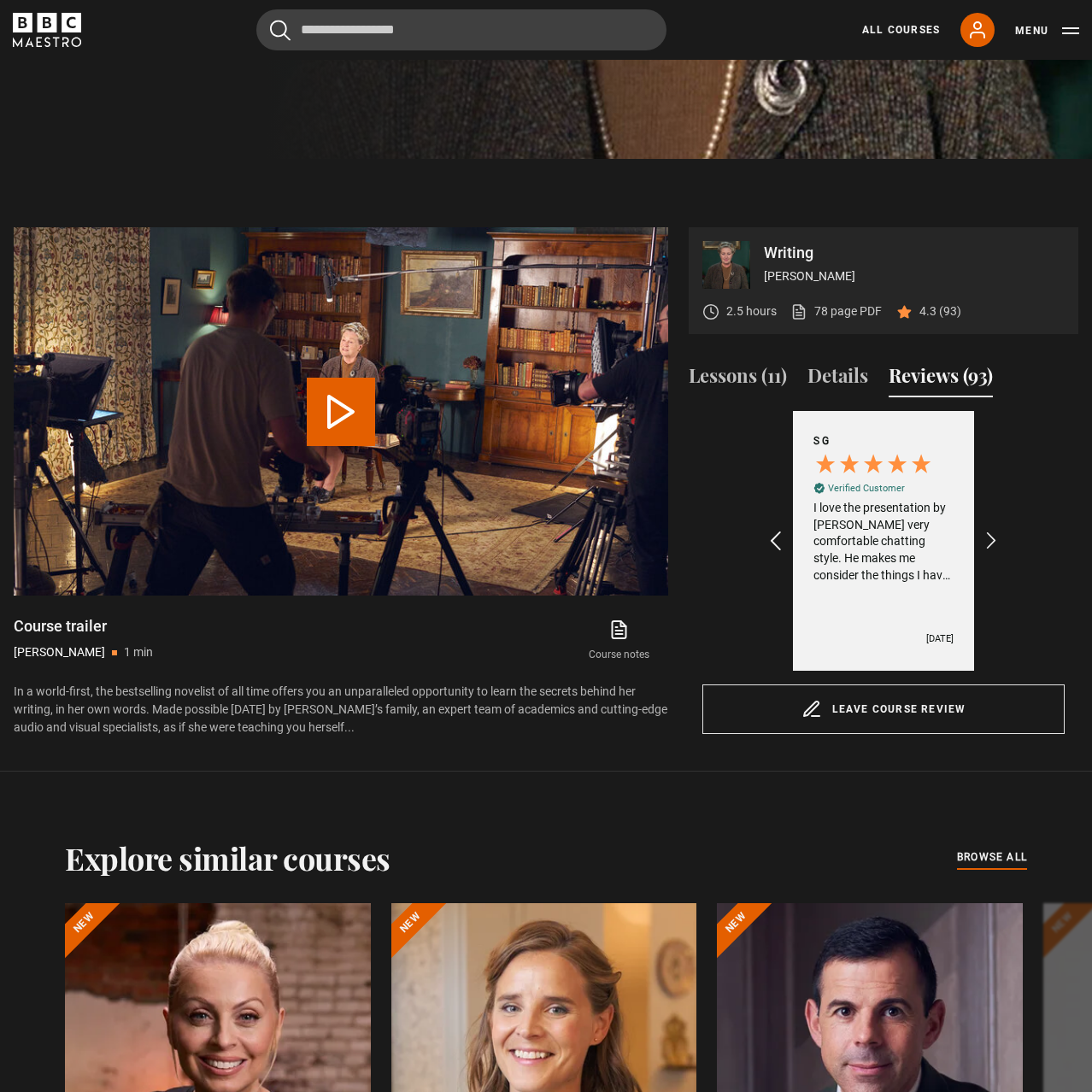
click at [776, 541] on icon "REVIEWS.io Carousel Scroll Left" at bounding box center [776, 541] width 24 height 24
click at [738, 379] on button "Lessons (11)" at bounding box center [738, 379] width 98 height 36
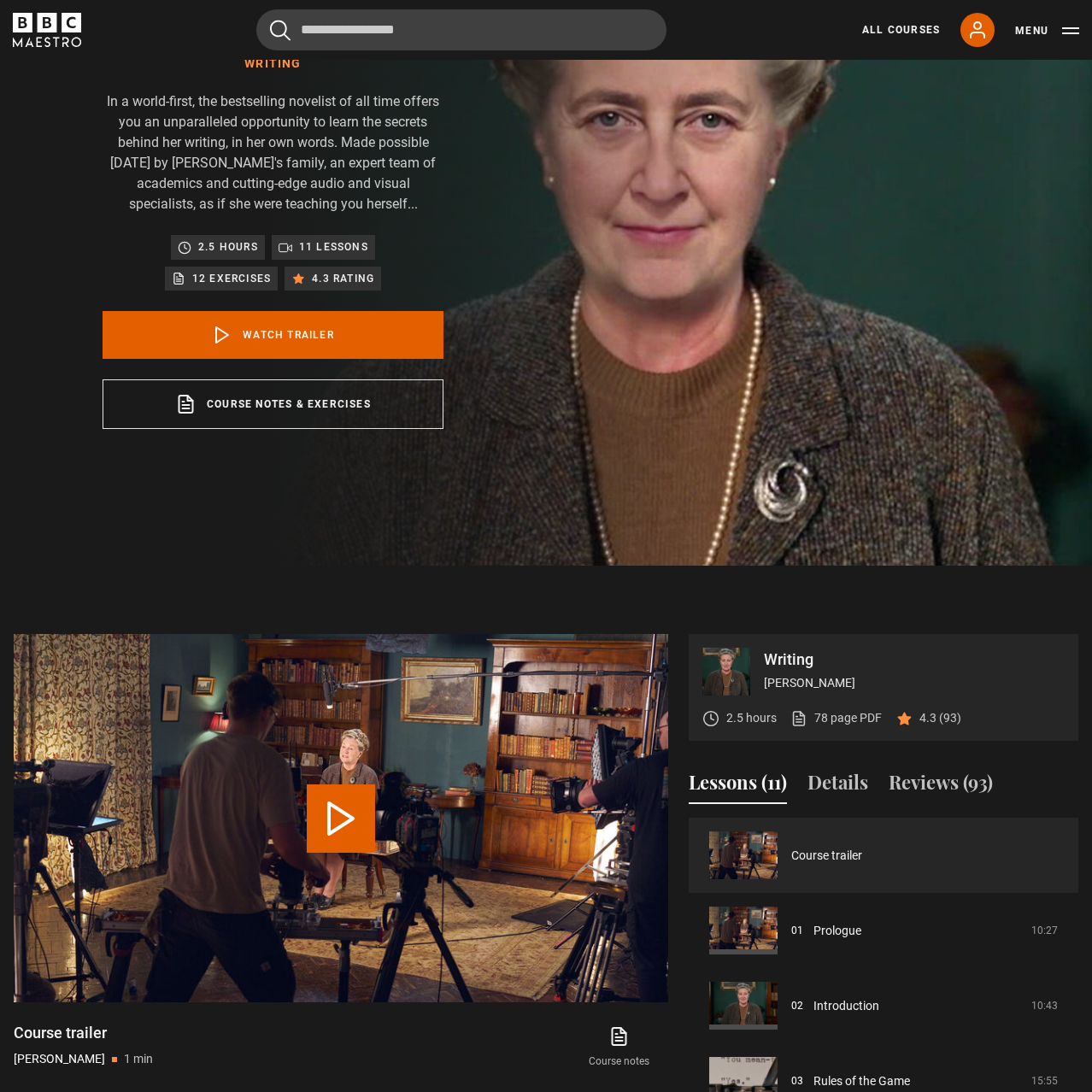
scroll to position [0, 0]
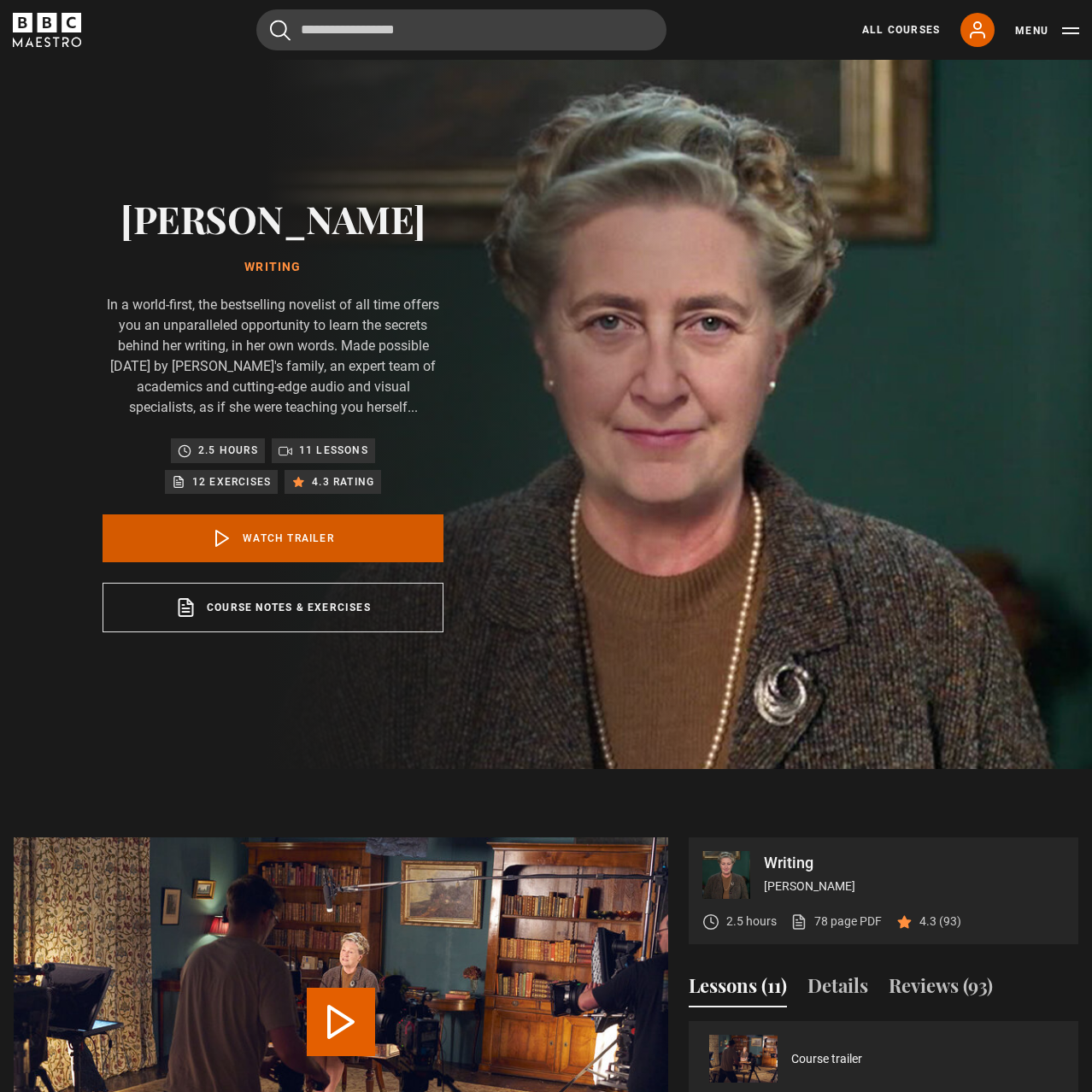
click at [364, 541] on link "Watch Trailer" at bounding box center [273, 538] width 341 height 48
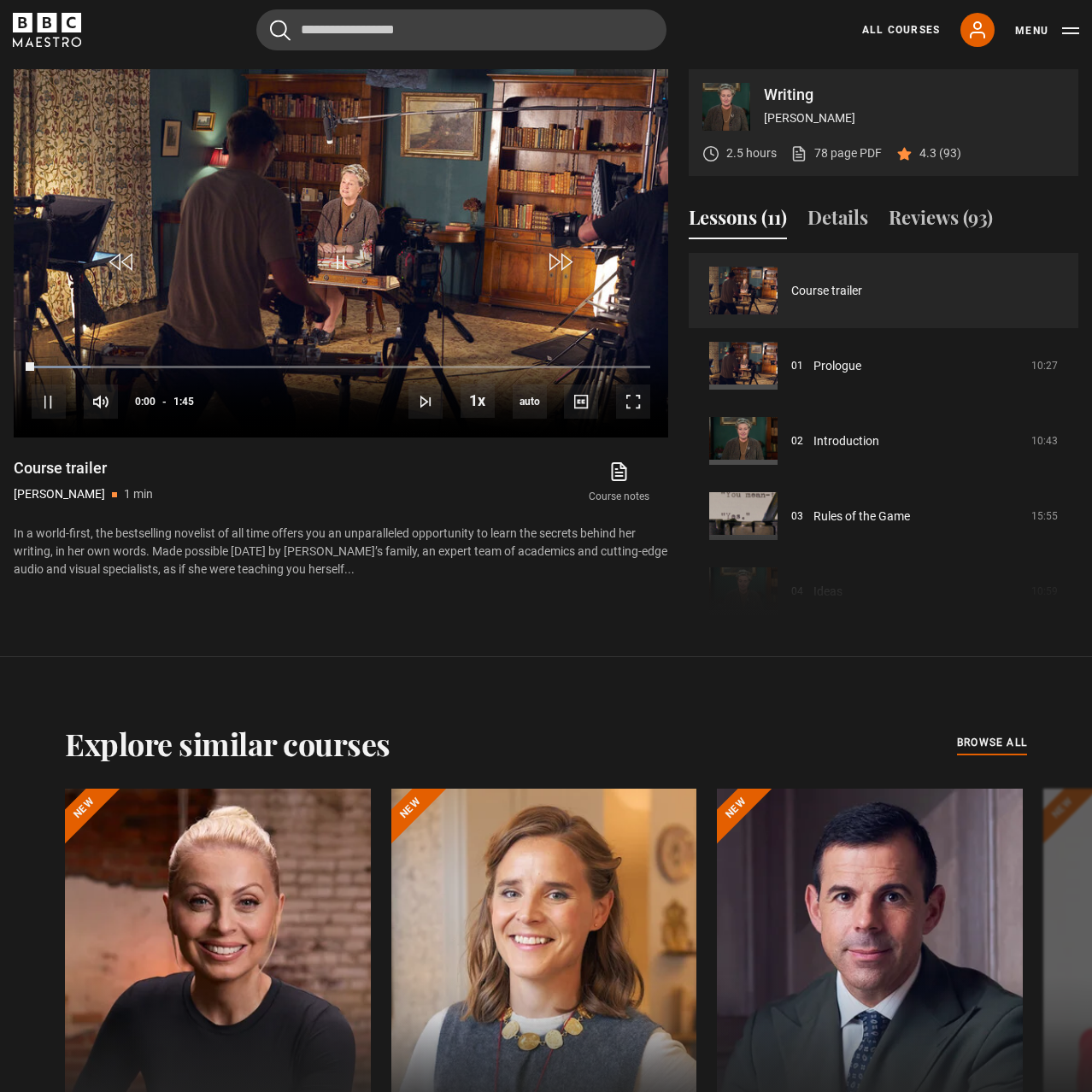
scroll to position [770, 0]
click at [627, 366] on div "1:40" at bounding box center [626, 365] width 3 height 5
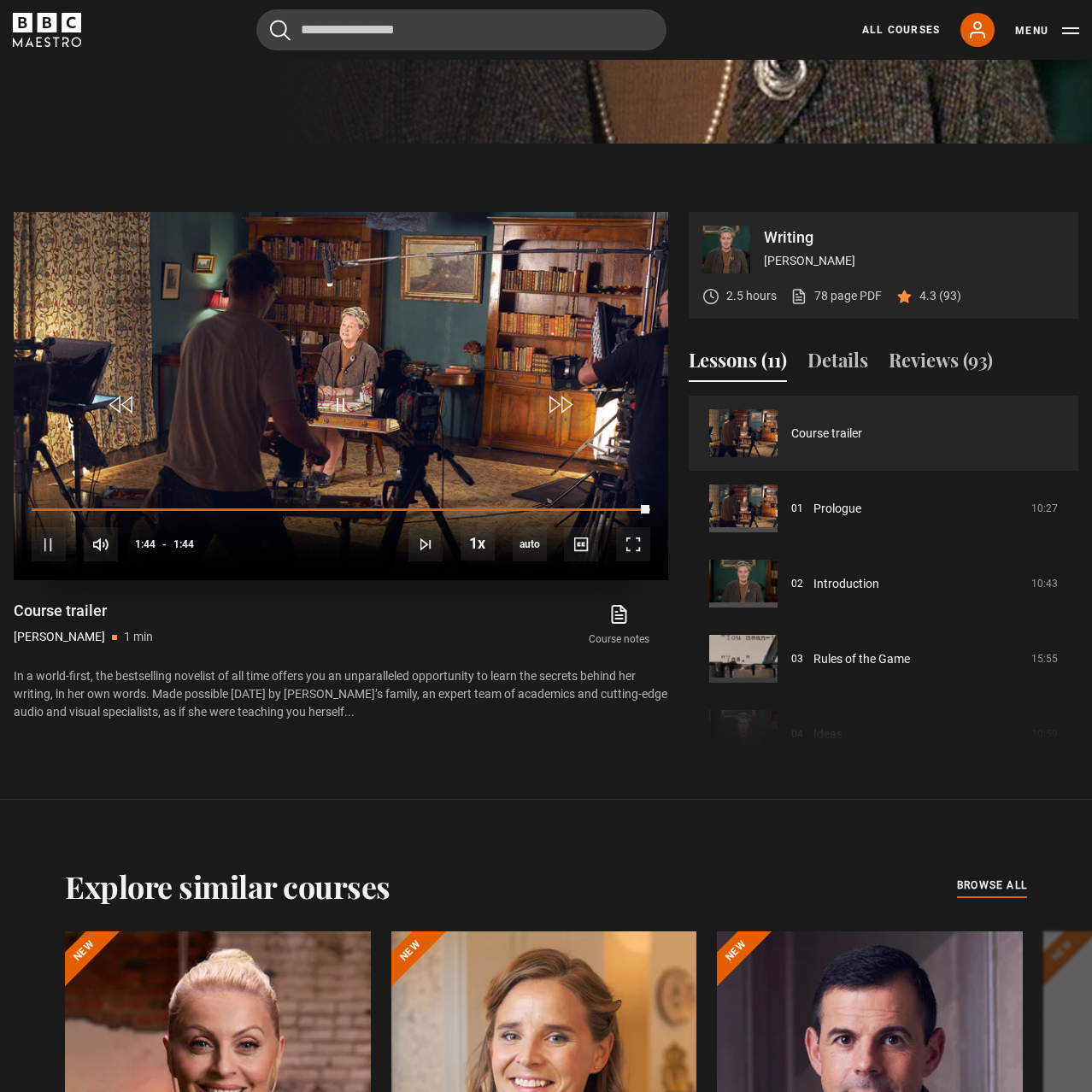
scroll to position [508, 0]
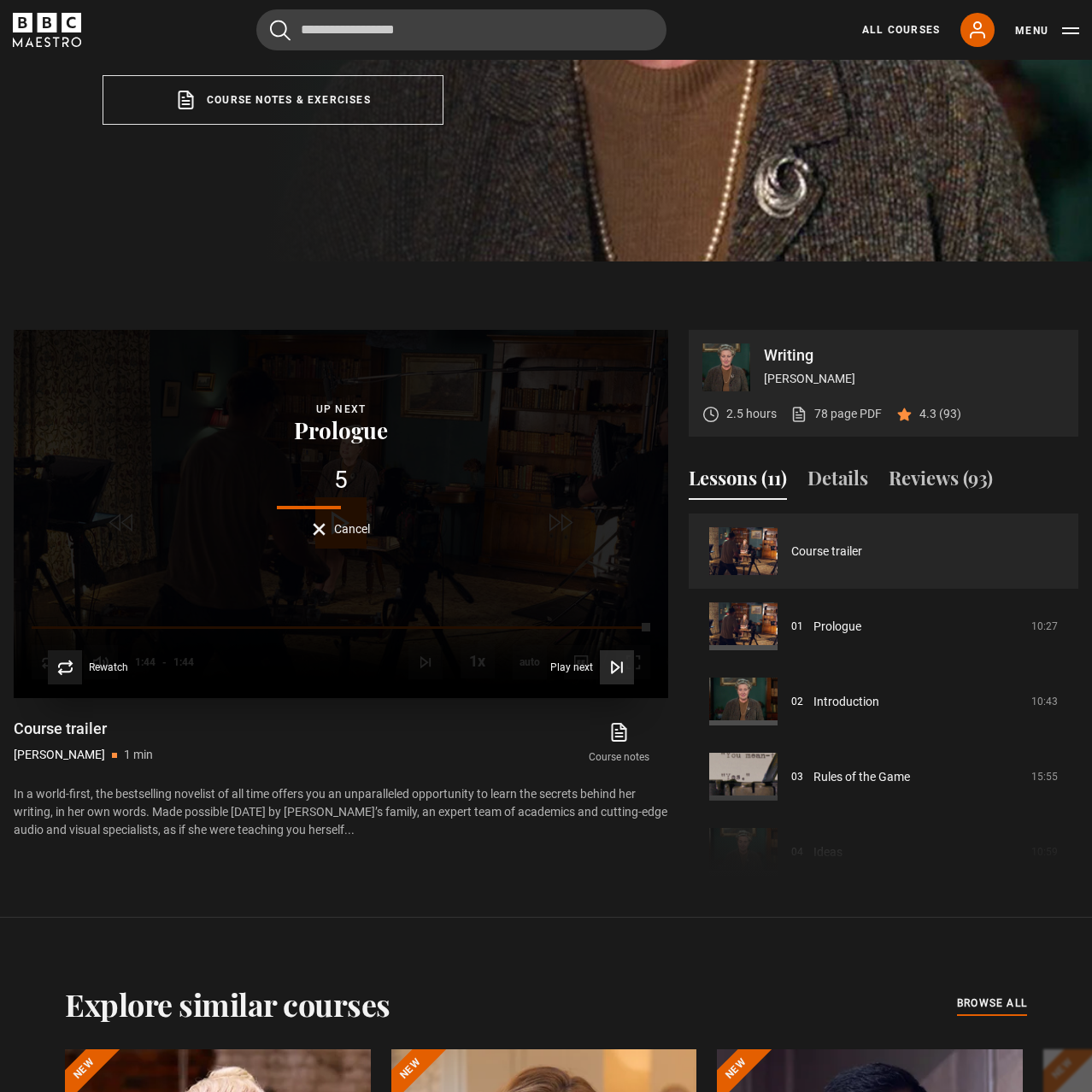
click at [609, 666] on icon "Video Player" at bounding box center [617, 667] width 17 height 17
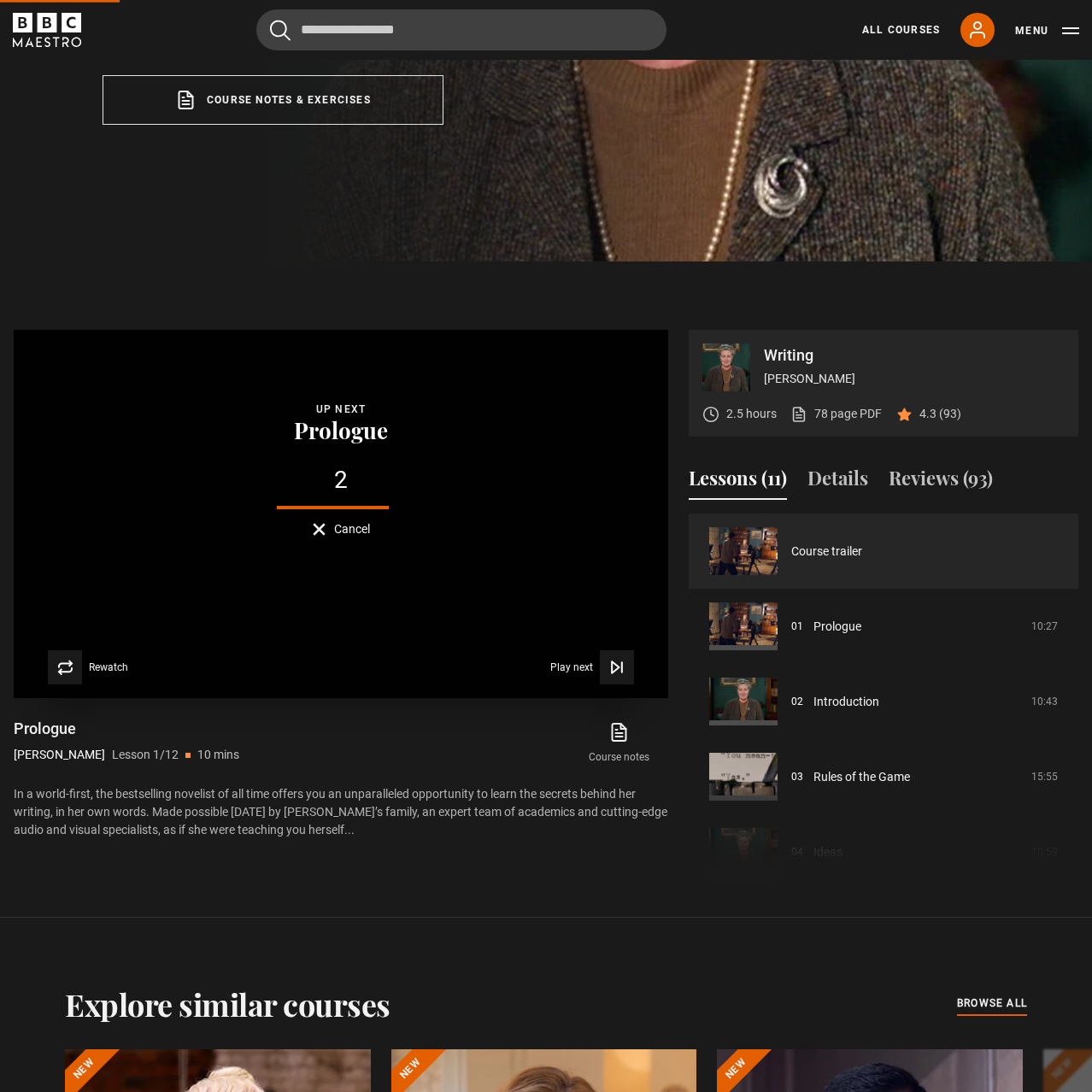
scroll to position [770, 0]
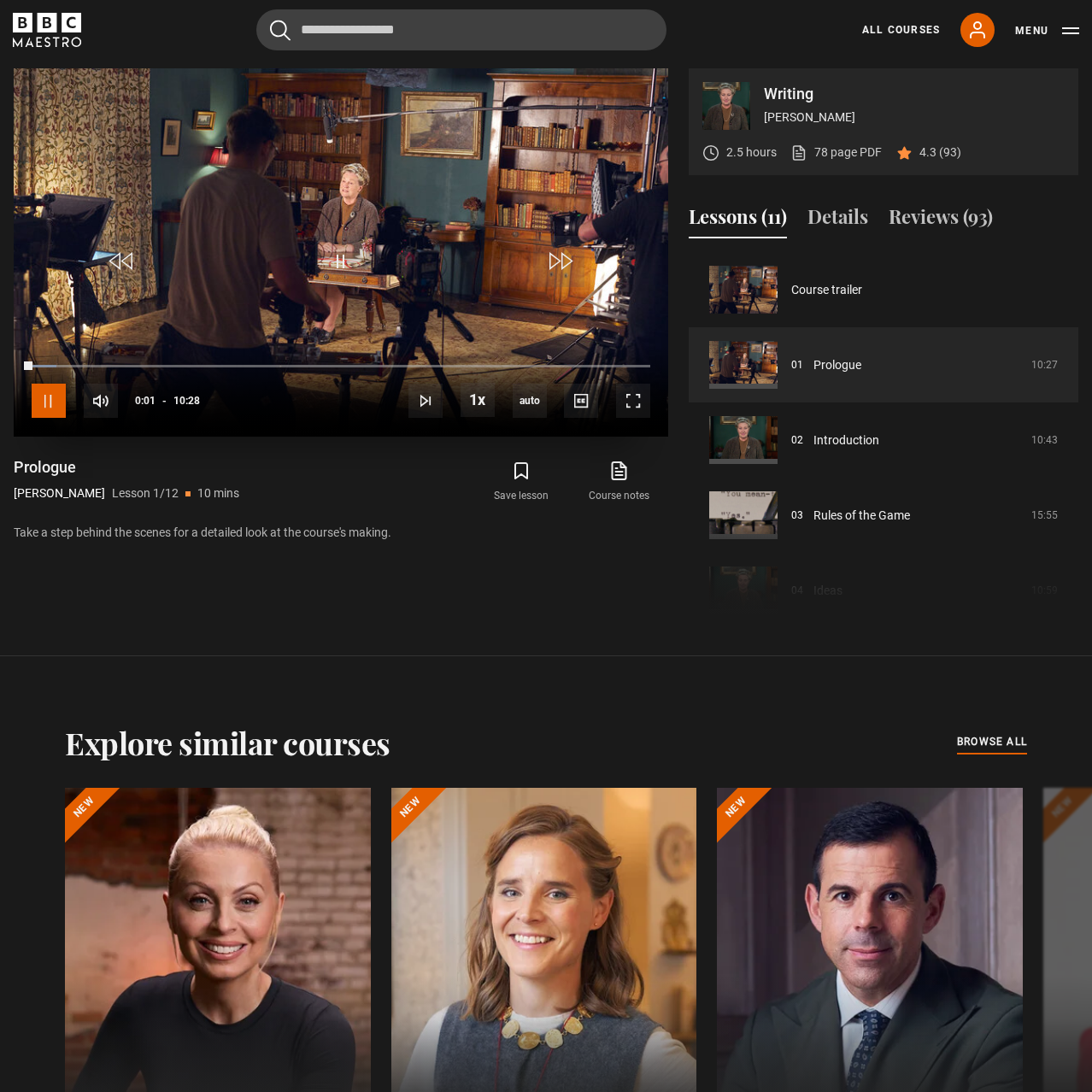
click at [42, 411] on span "Video Player" at bounding box center [49, 400] width 34 height 34
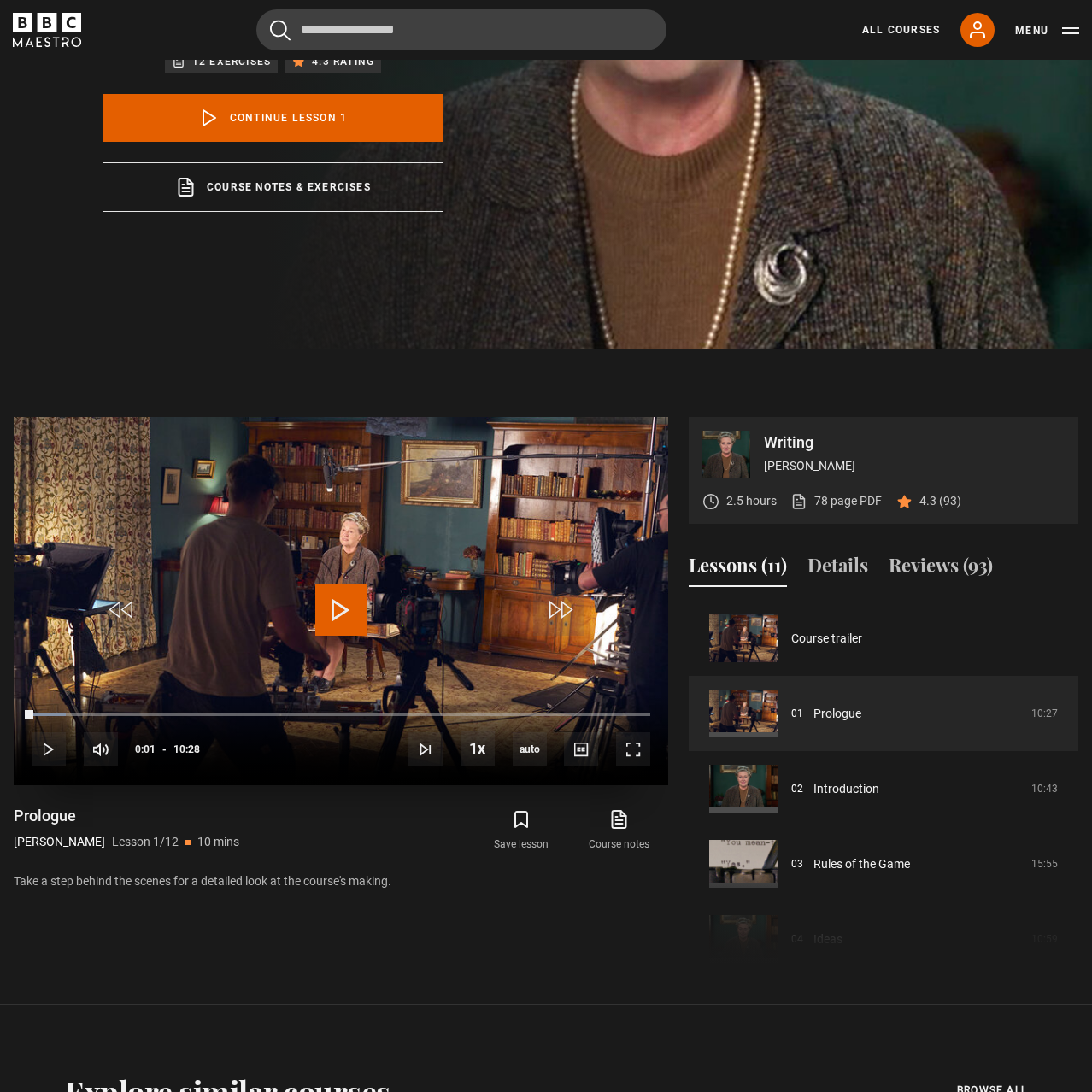
scroll to position [0, 0]
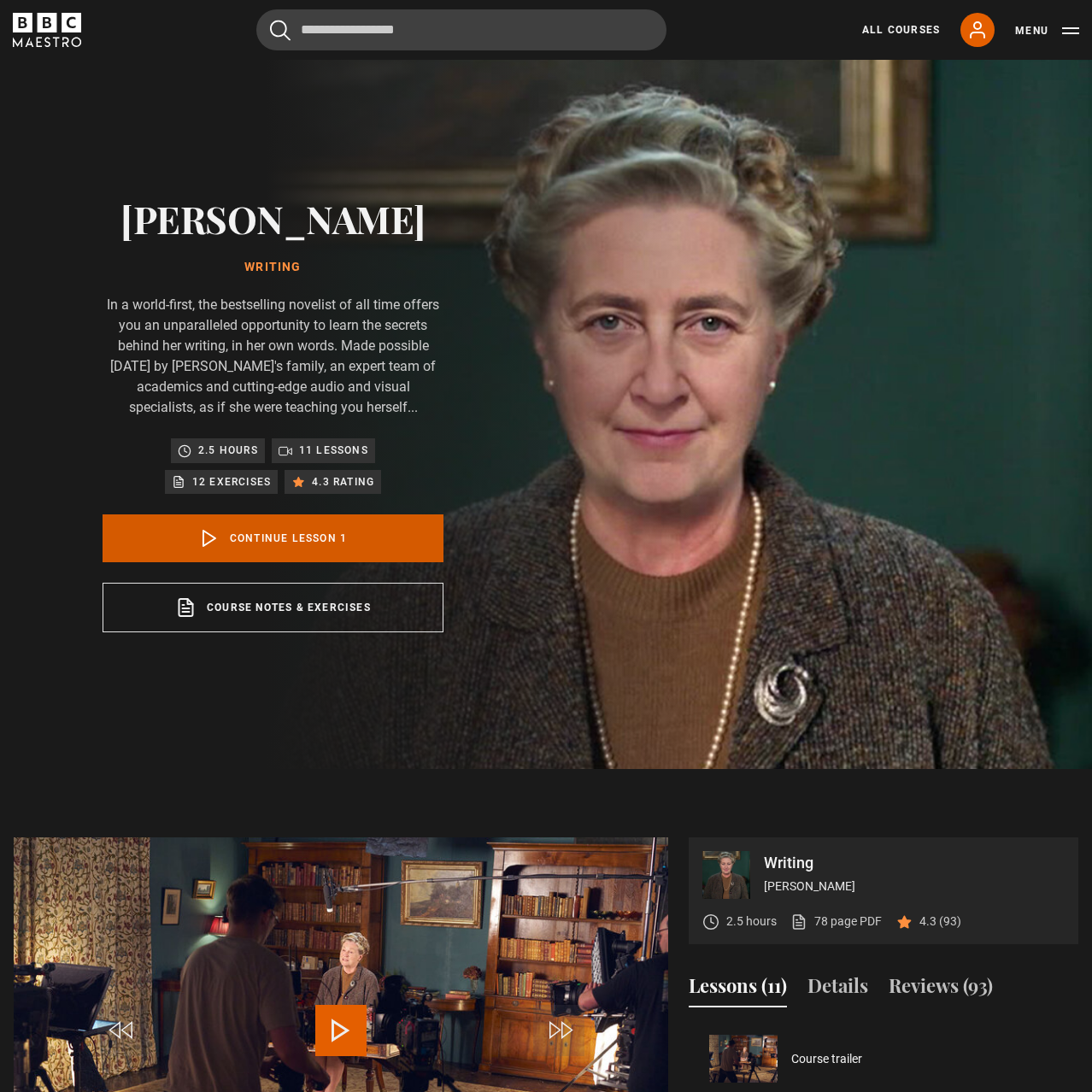
click at [325, 529] on link "Continue lesson 1" at bounding box center [273, 538] width 341 height 48
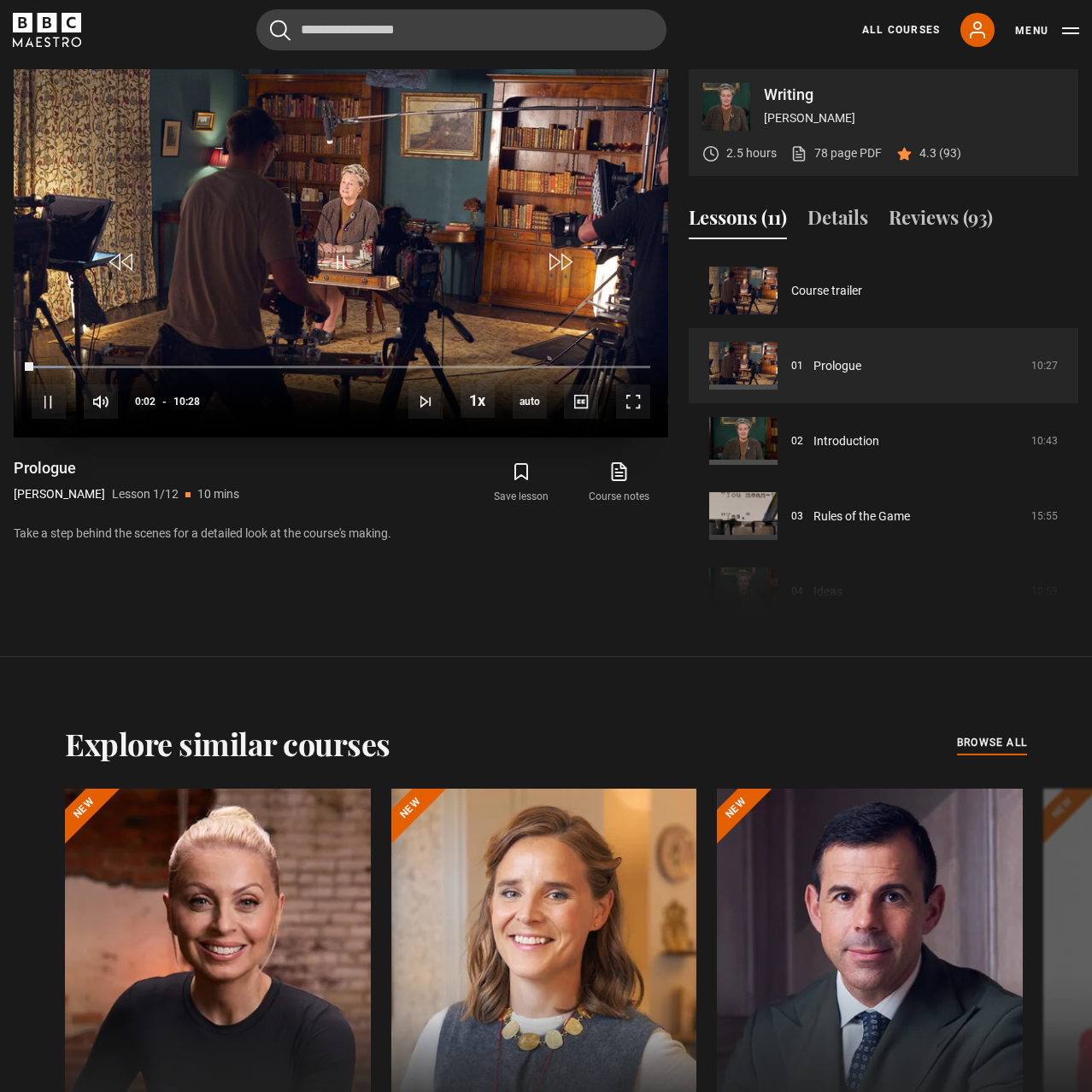
scroll to position [770, 0]
click at [48, 410] on span "Video Player" at bounding box center [49, 400] width 34 height 34
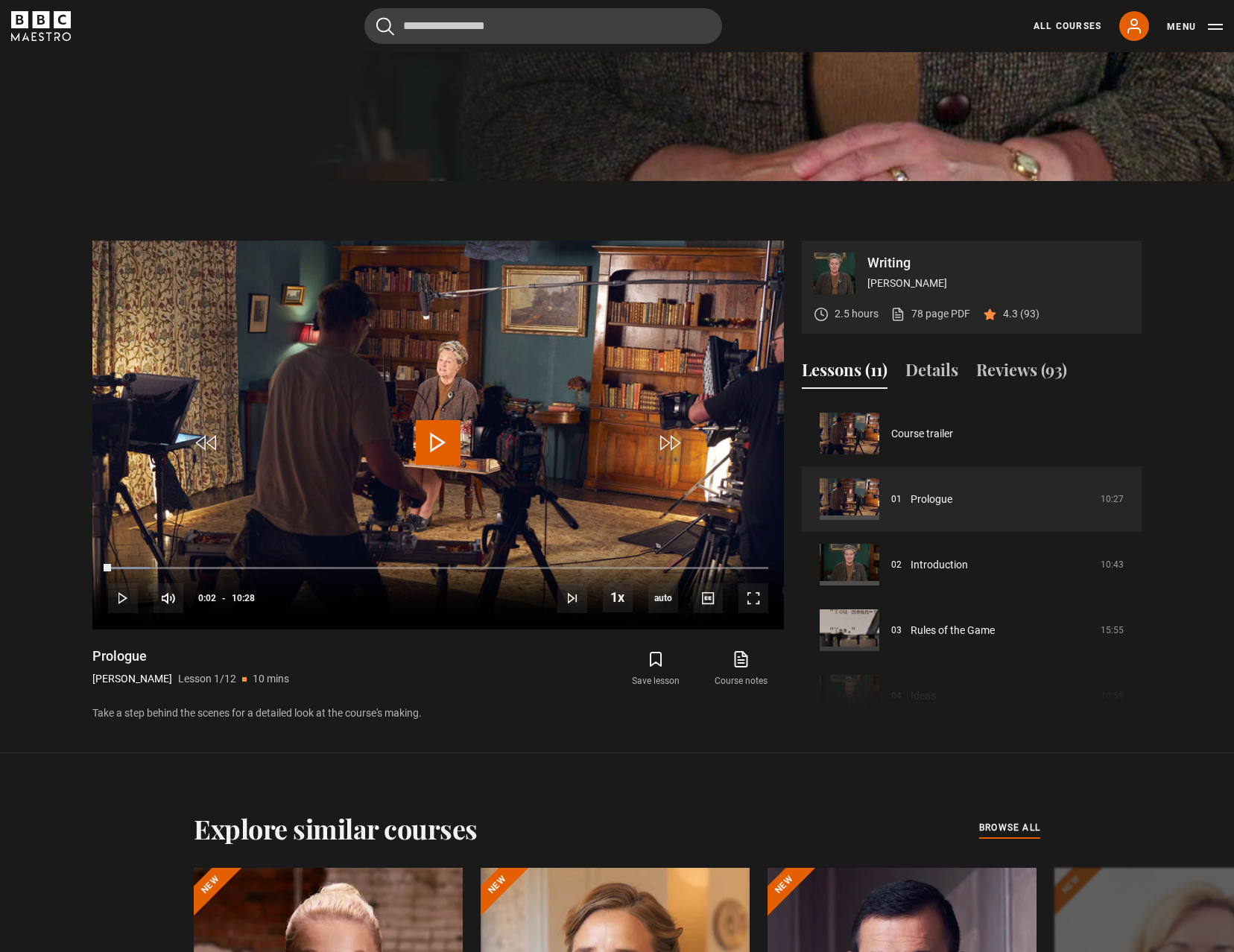
scroll to position [807, 0]
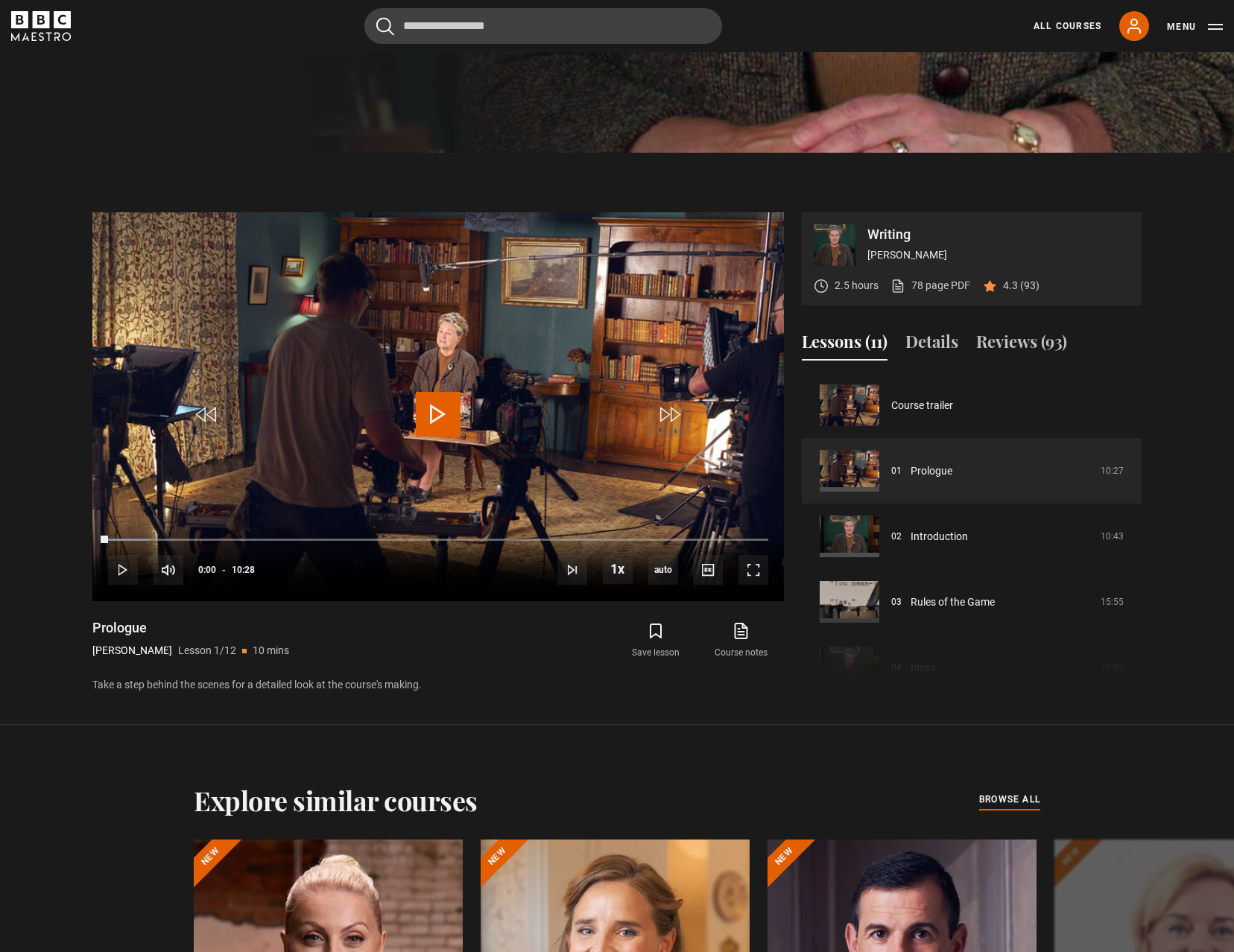
drag, startPoint x: 104, startPoint y: 538, endPoint x: 55, endPoint y: 533, distance: 49.3
click at [55, 533] on section "Writing [PERSON_NAME] 2.5 hours 78 page PDF (opens in new tab) 4.3 (93) Video P…" at bounding box center [617, 439] width 1234 height 573
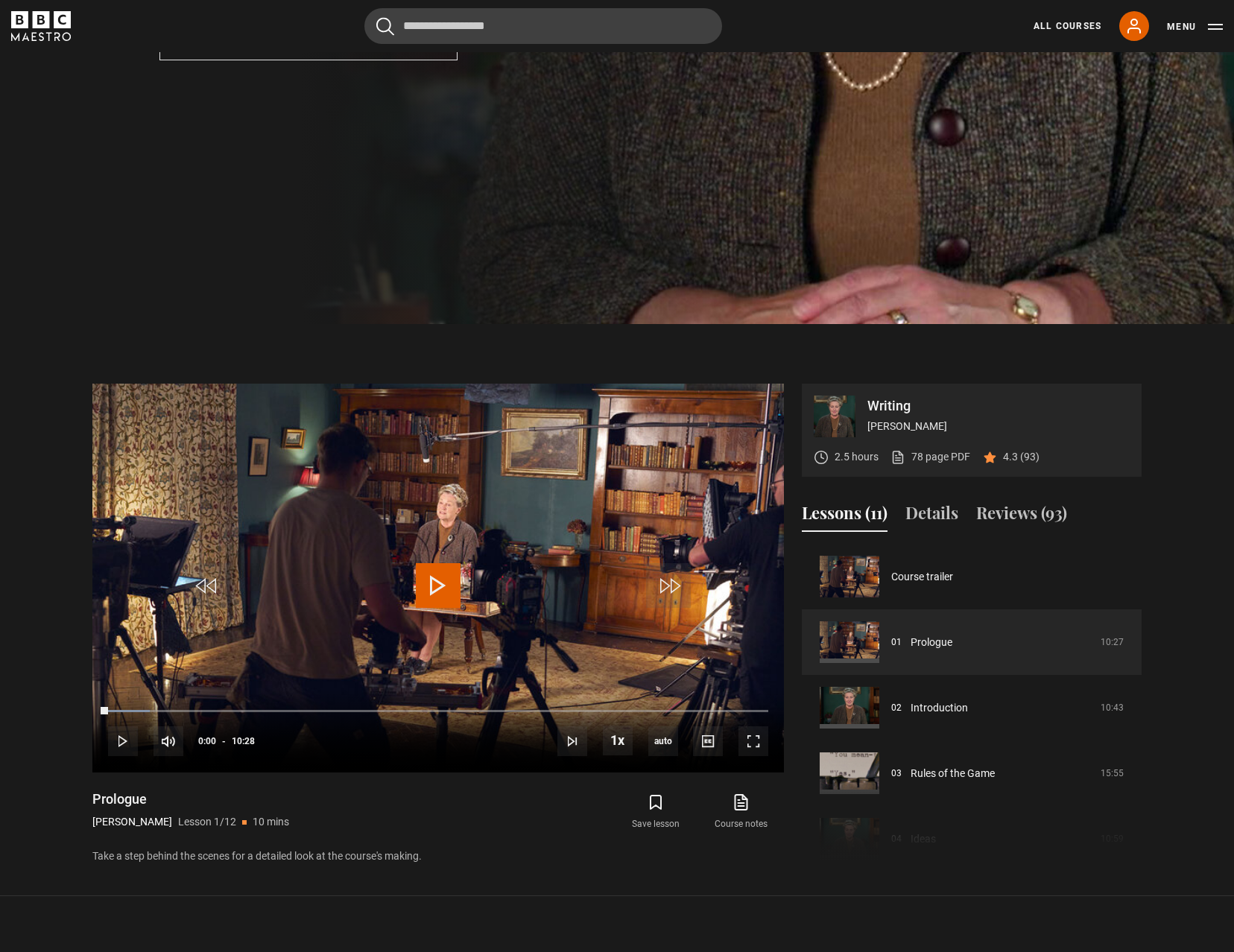
scroll to position [684, 0]
